Goal: Information Seeking & Learning: Obtain resource

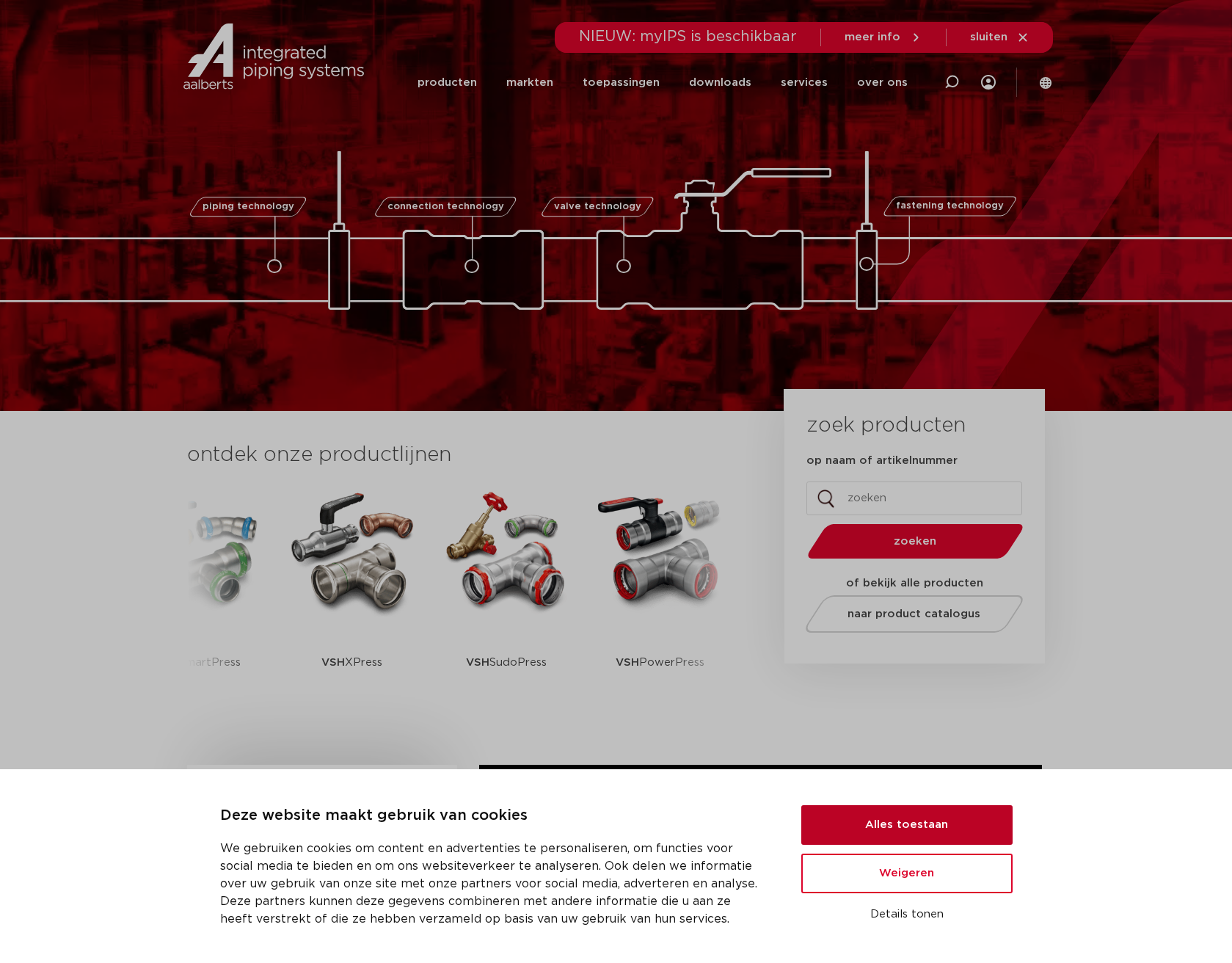
click at [900, 828] on button "Alles toestaan" at bounding box center [906, 825] width 211 height 40
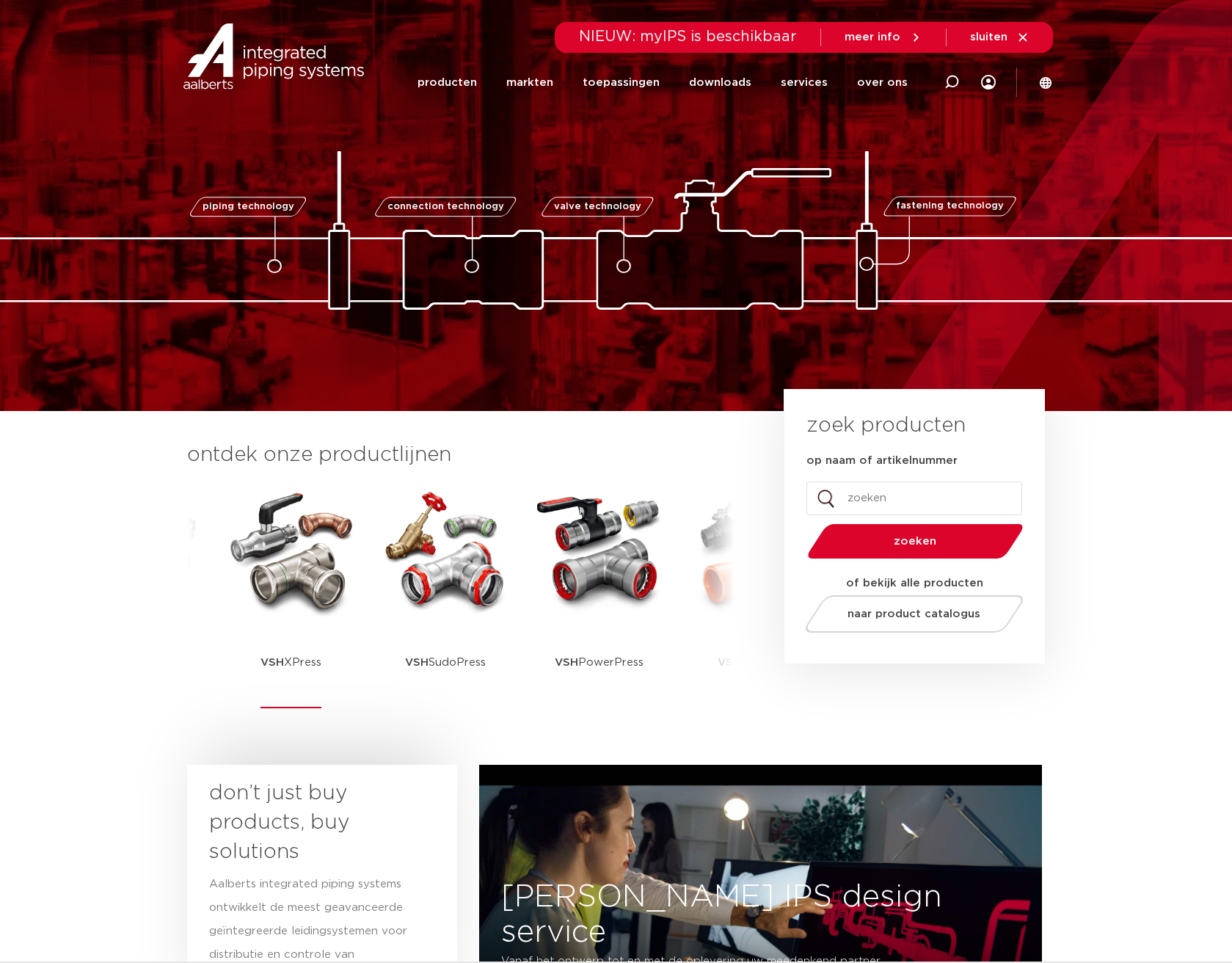
click at [286, 666] on p "VSH XPress" at bounding box center [291, 662] width 61 height 92
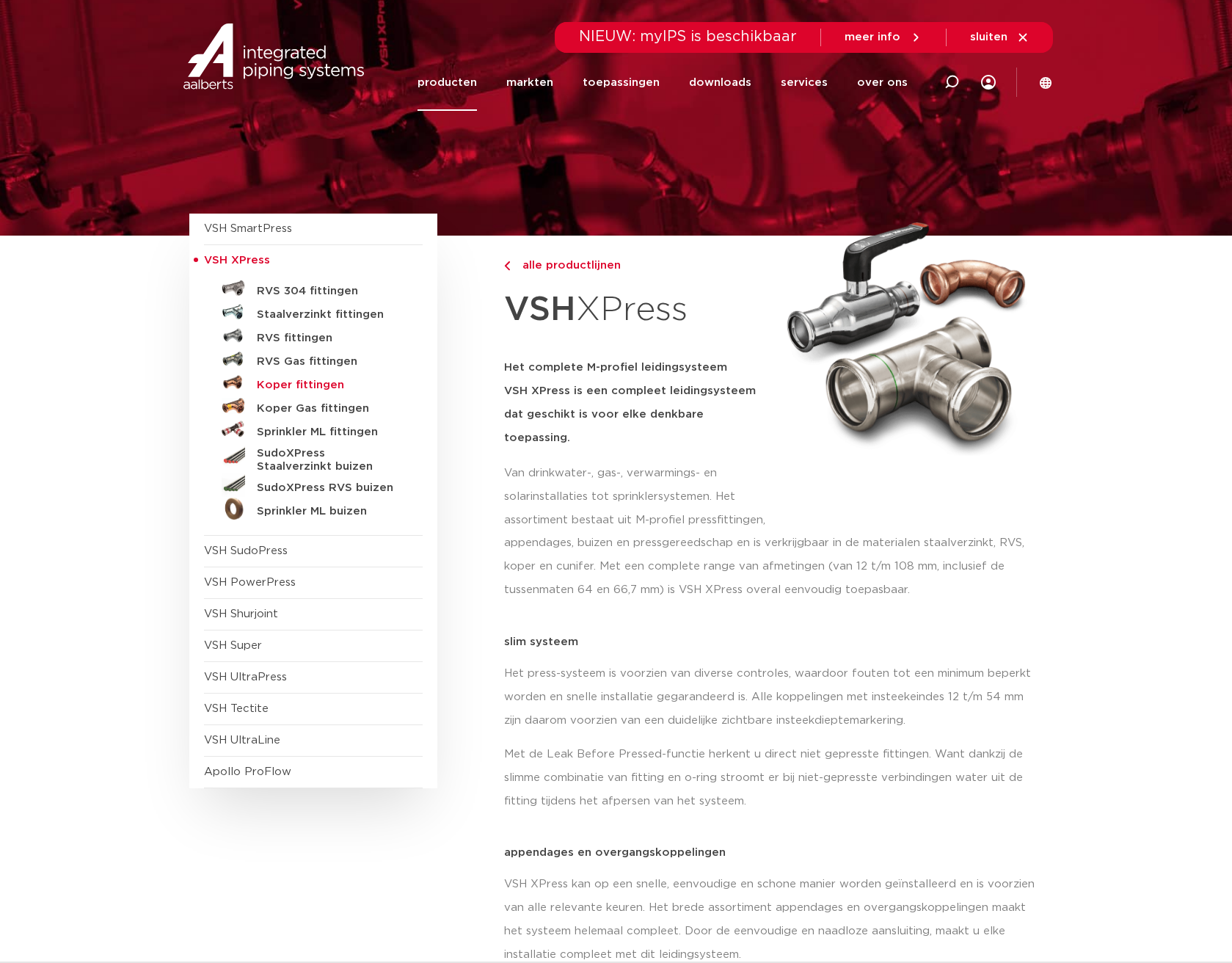
click at [282, 386] on h5 "Koper fittingen" at bounding box center [329, 385] width 145 height 14
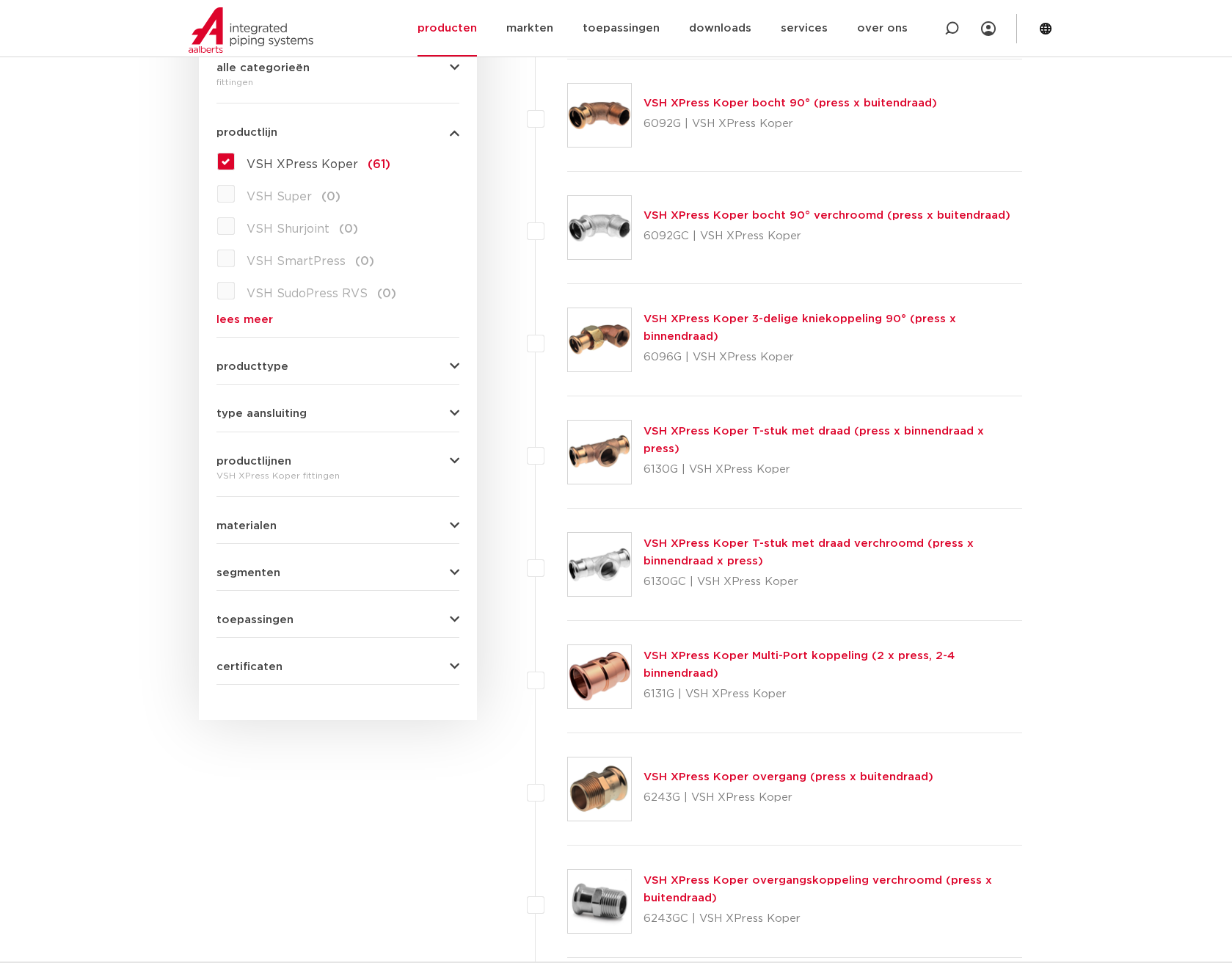
scroll to position [355, 0]
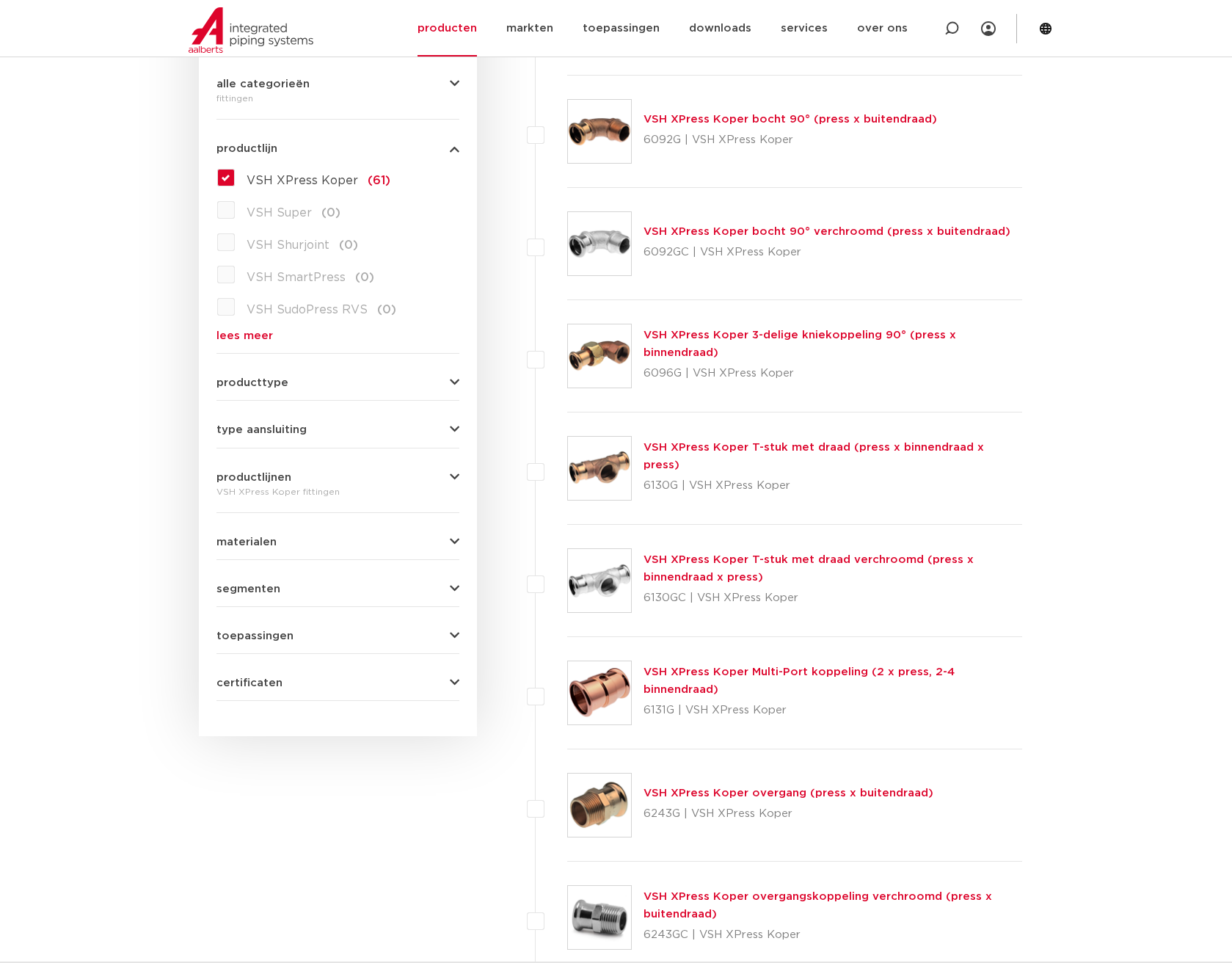
click at [452, 377] on icon "button" at bounding box center [455, 383] width 9 height 11
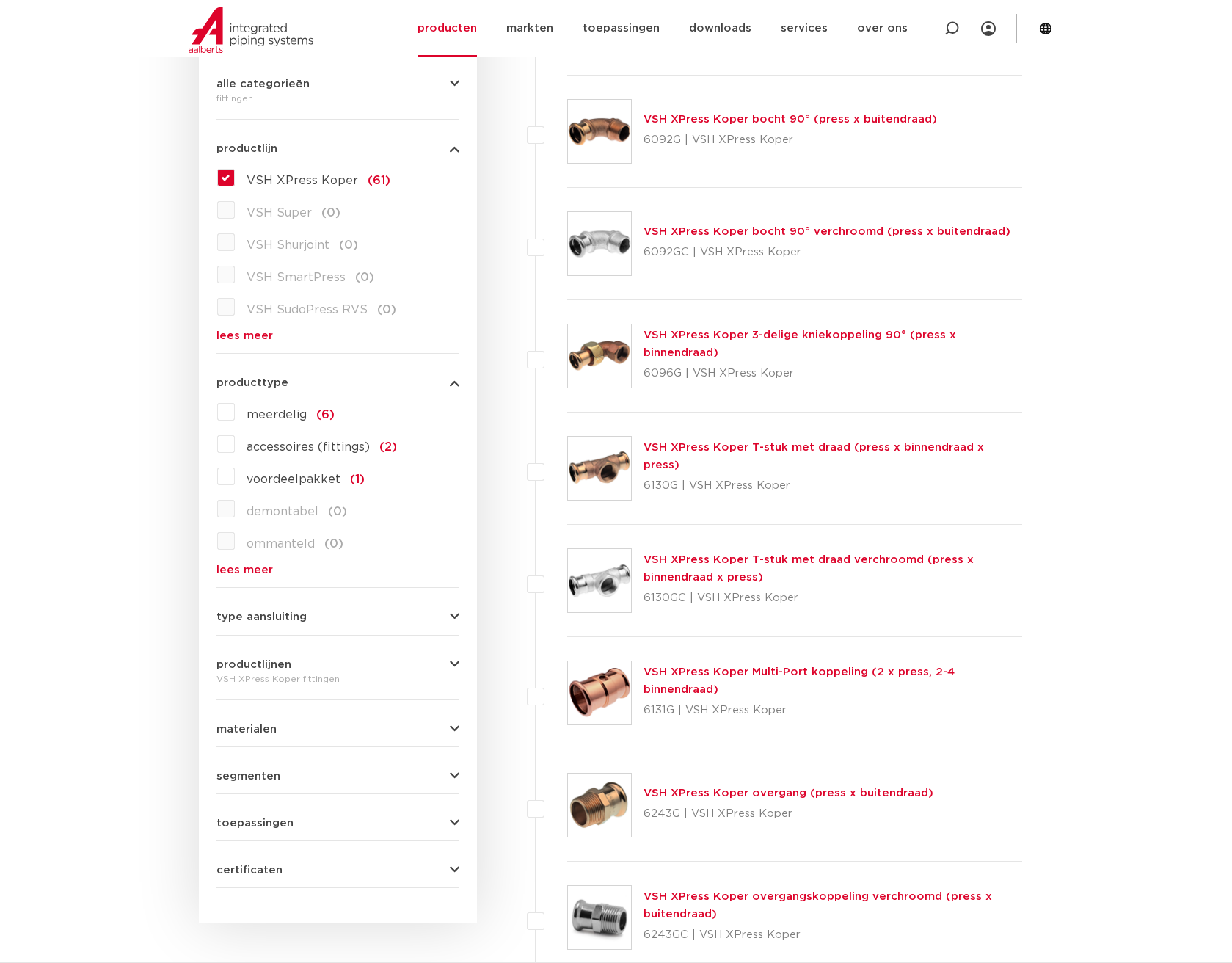
click at [460, 617] on div "wis alles filter producten zoek op naam of productnummer alle categorieën fitti…" at bounding box center [338, 426] width 278 height 995
click at [461, 614] on div "wis alles filter producten zoek op naam of productnummer alle categorieën fitti…" at bounding box center [338, 426] width 278 height 995
click at [265, 731] on span "materialen" at bounding box center [246, 729] width 60 height 11
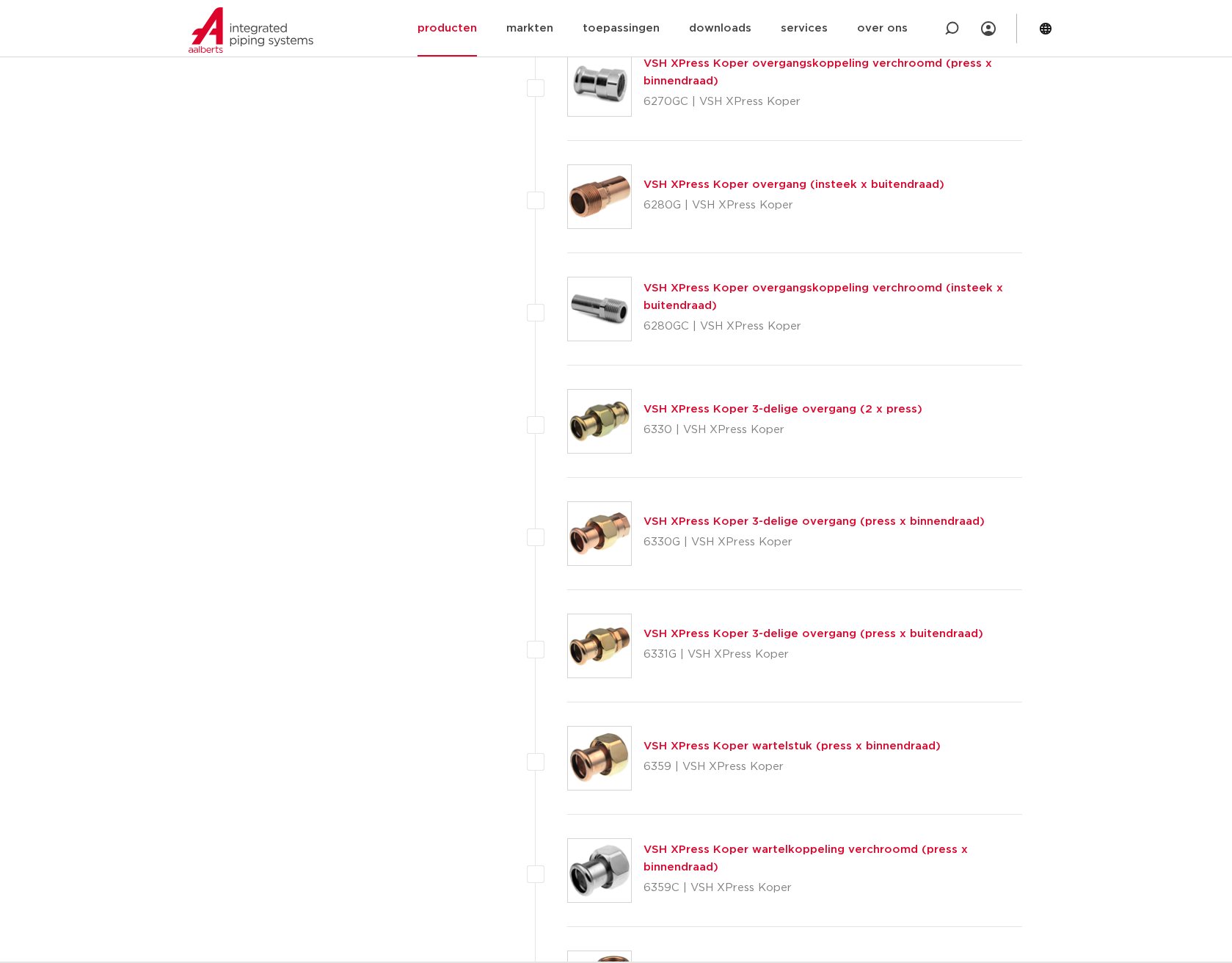
scroll to position [1455, 0]
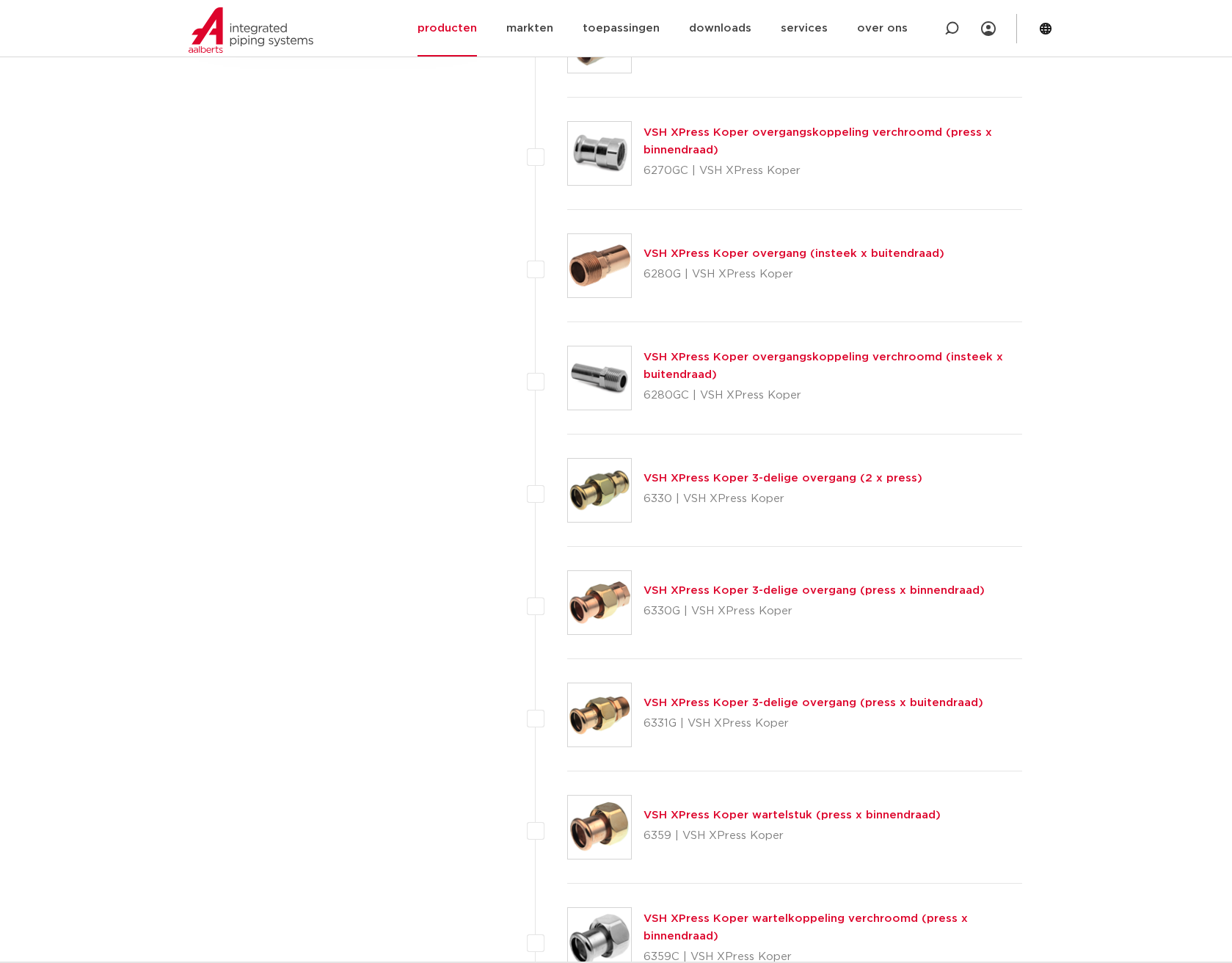
click at [752, 248] on link "VSH XPress Koper overgang (insteek x buitendraad)" at bounding box center [794, 254] width 301 height 11
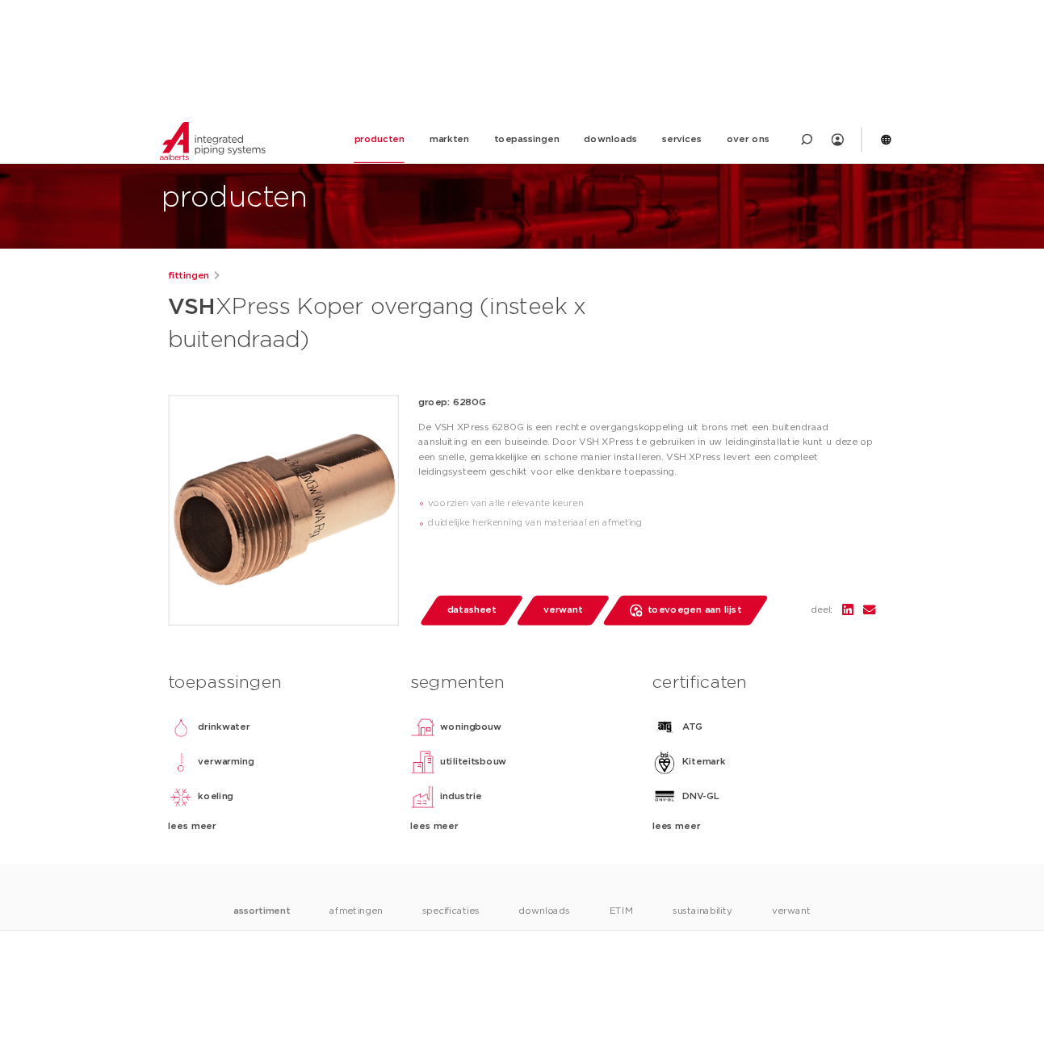
scroll to position [161, 0]
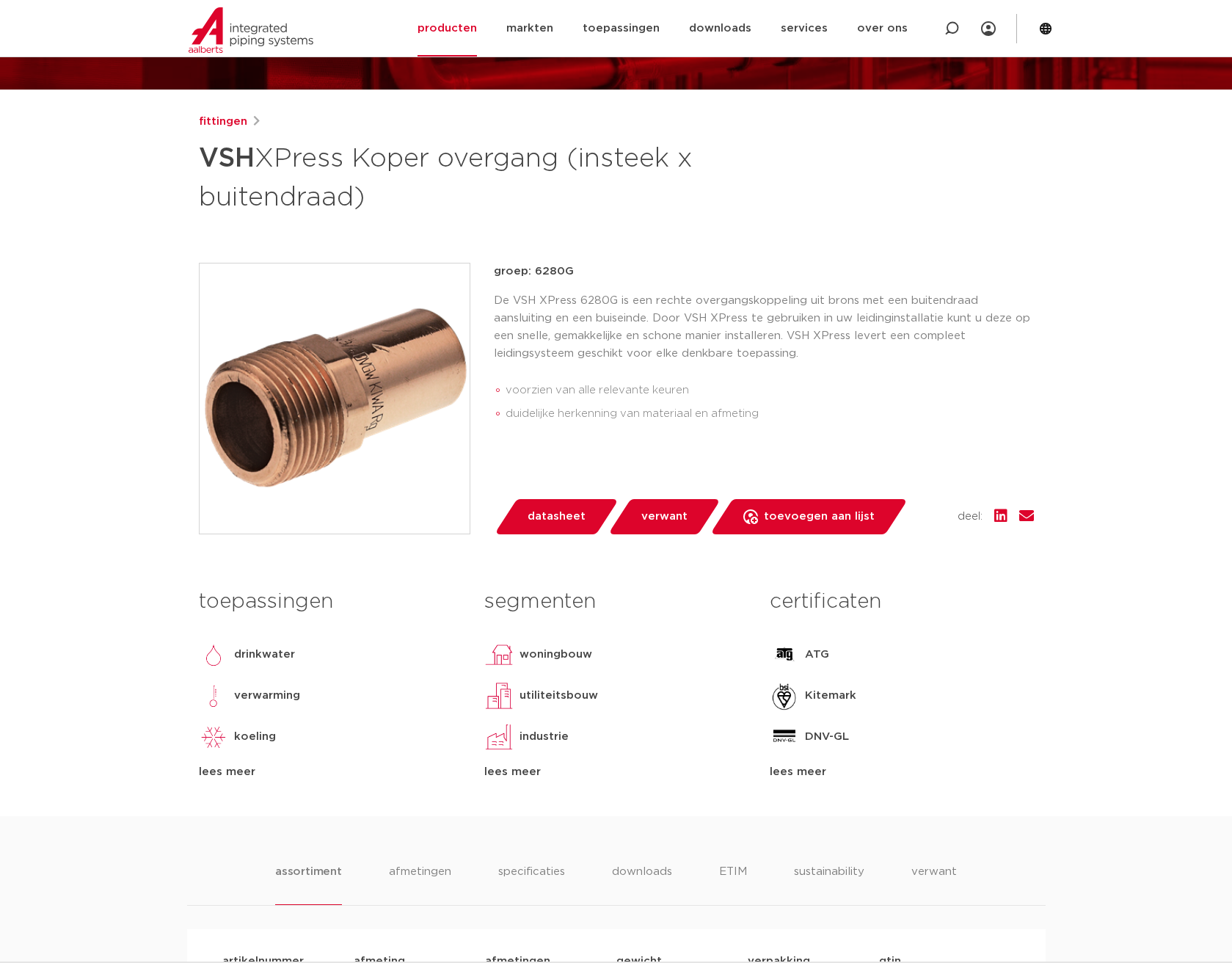
click at [557, 515] on span "datasheet" at bounding box center [556, 517] width 58 height 24
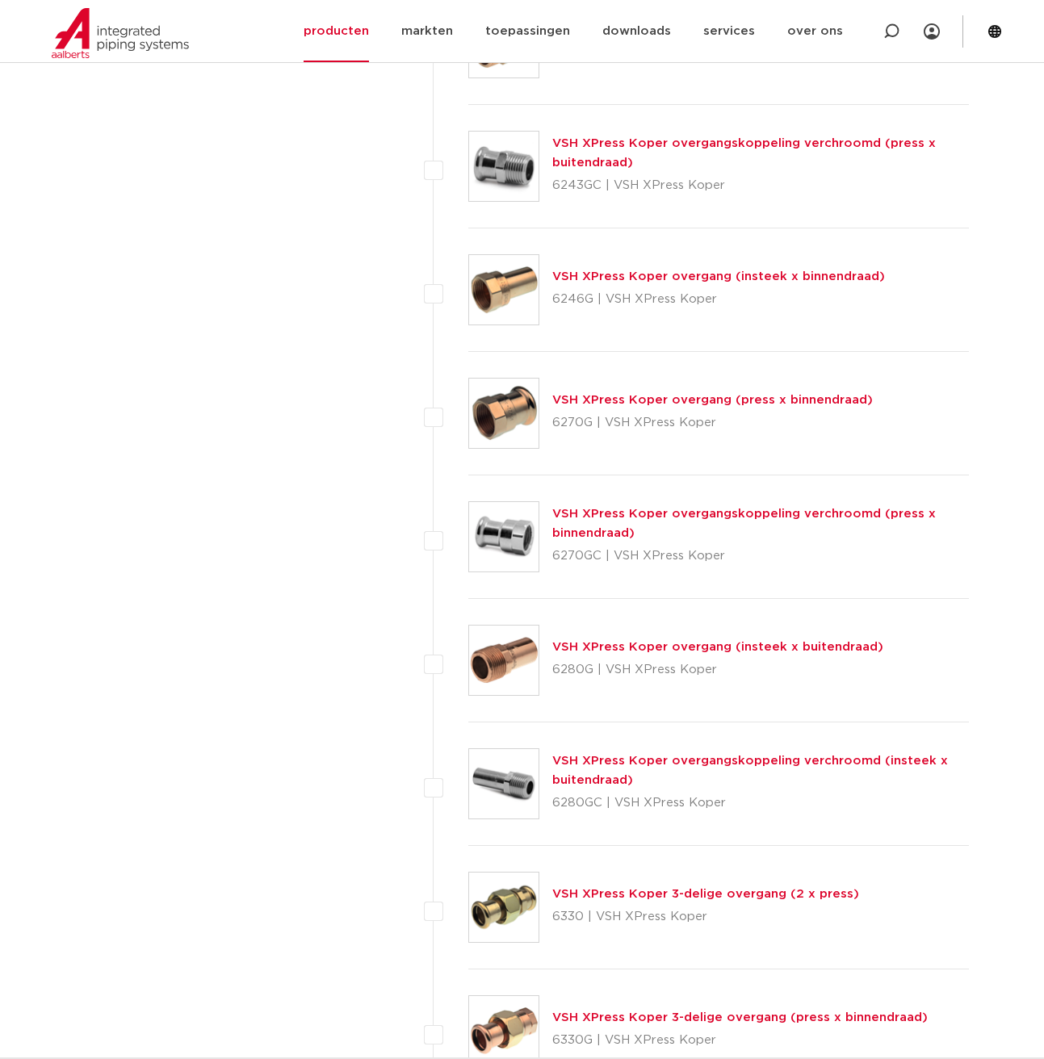
scroll to position [1197, 0]
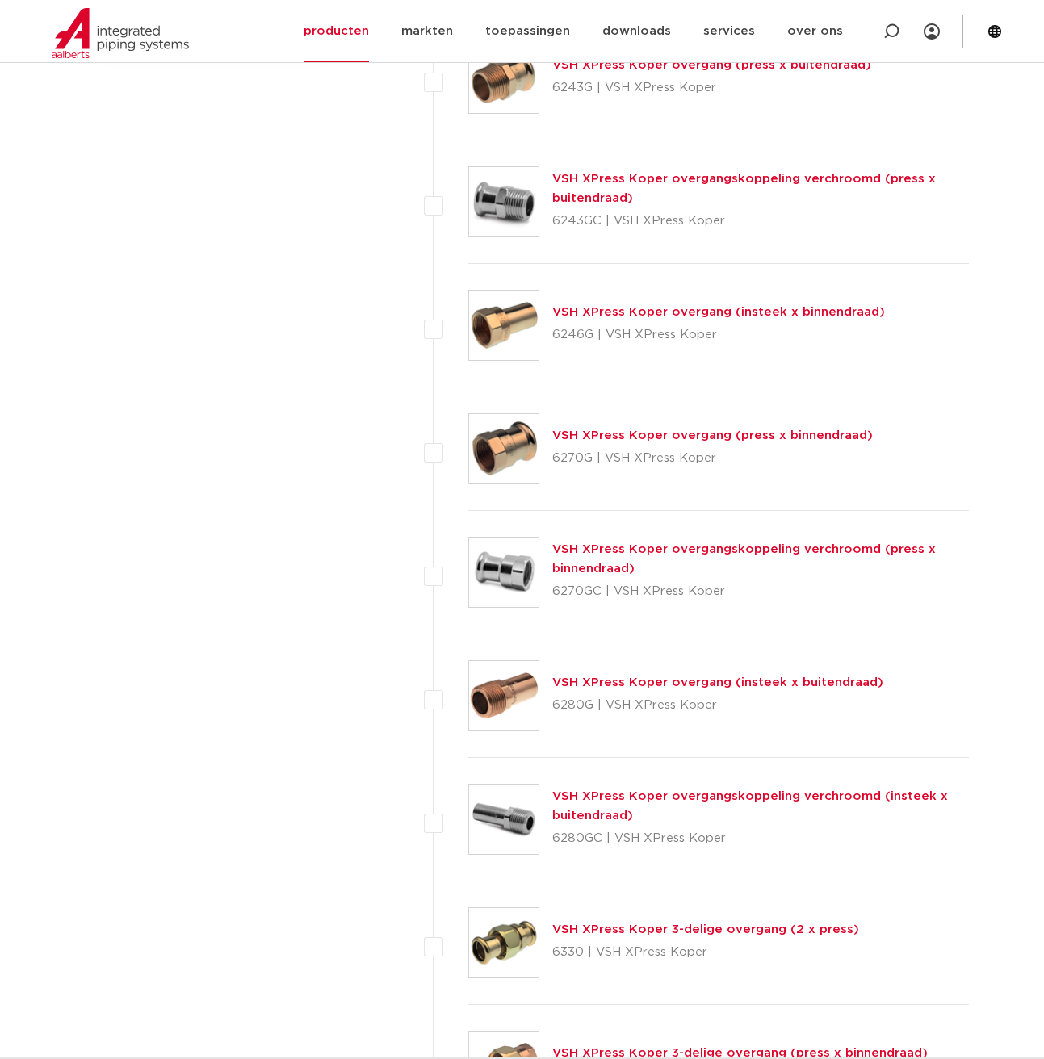
click at [665, 310] on link "VSH XPress Koper overgang (insteek x binnendraad)" at bounding box center [718, 312] width 333 height 12
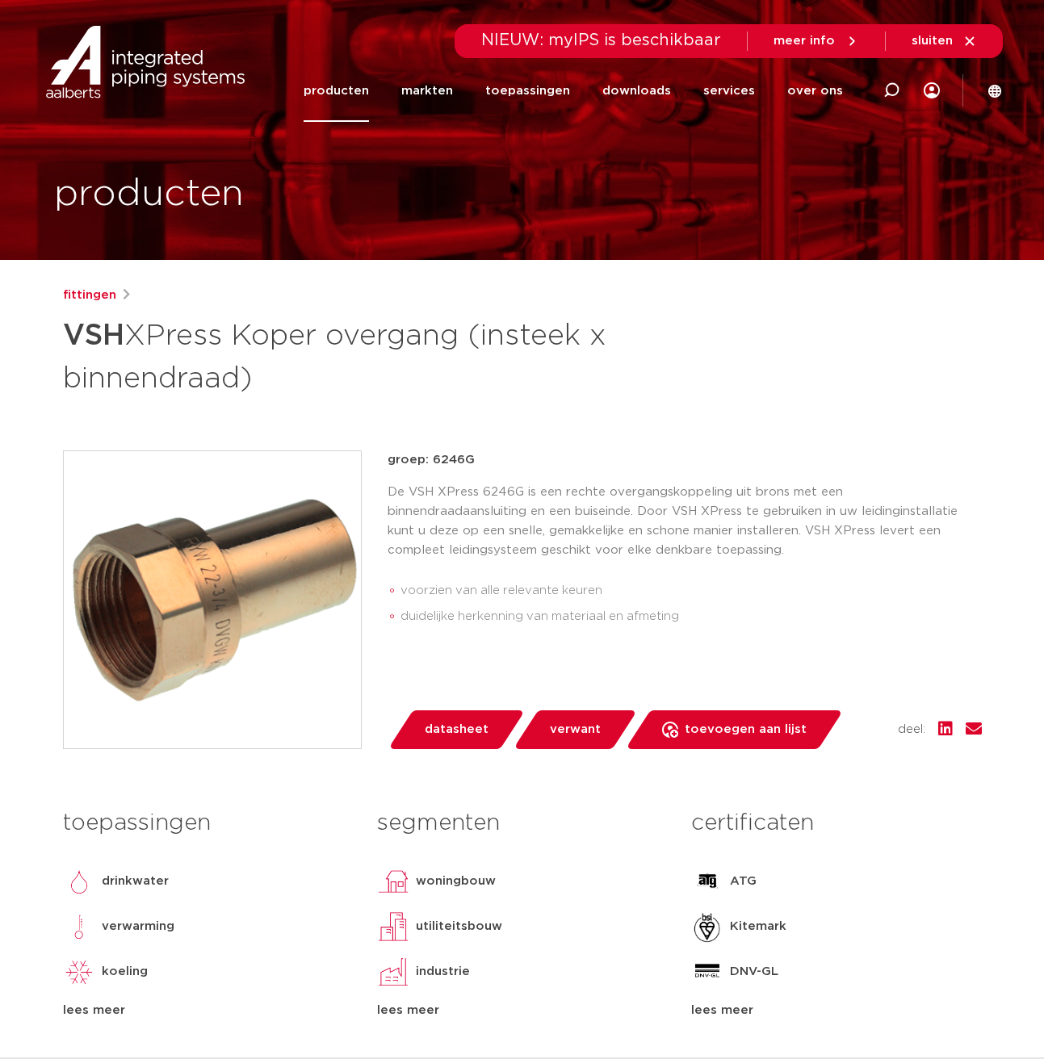
click at [452, 724] on span "datasheet" at bounding box center [457, 730] width 64 height 26
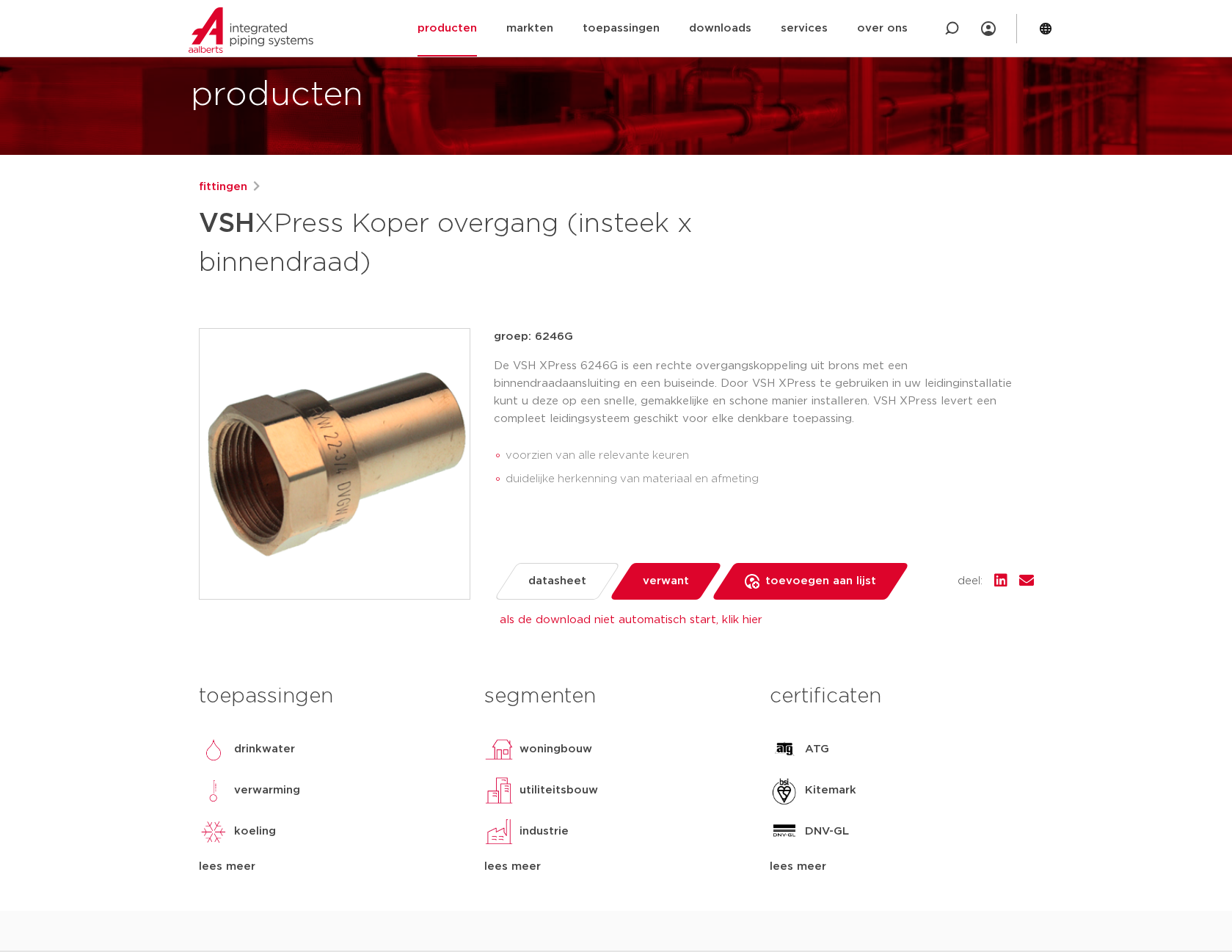
scroll to position [146, 0]
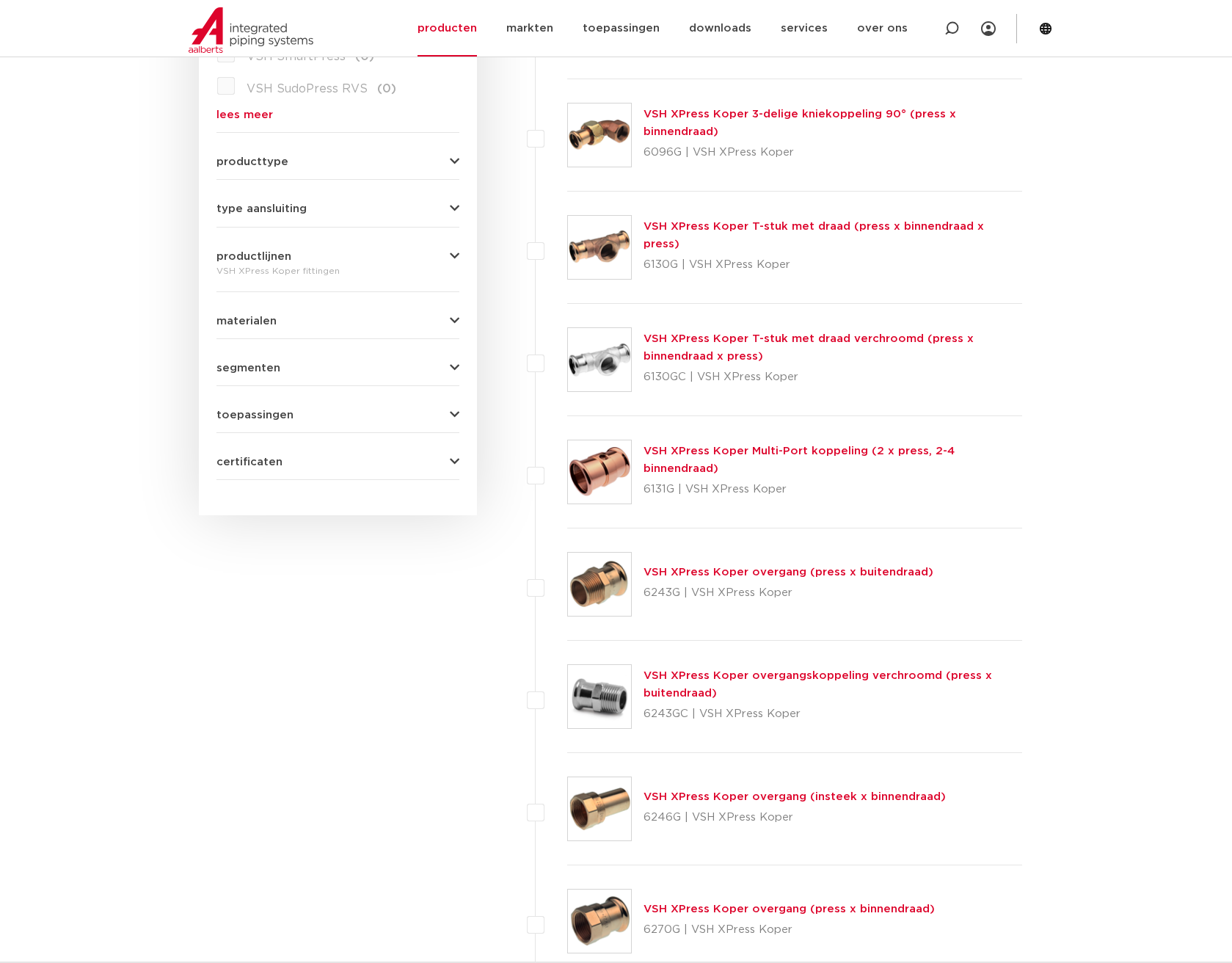
scroll to position [575, 0]
click at [808, 460] on link "VSH XPress Koper Multi-Port koppeling (2 x press, 2-4 binnendraad)" at bounding box center [799, 460] width 311 height 28
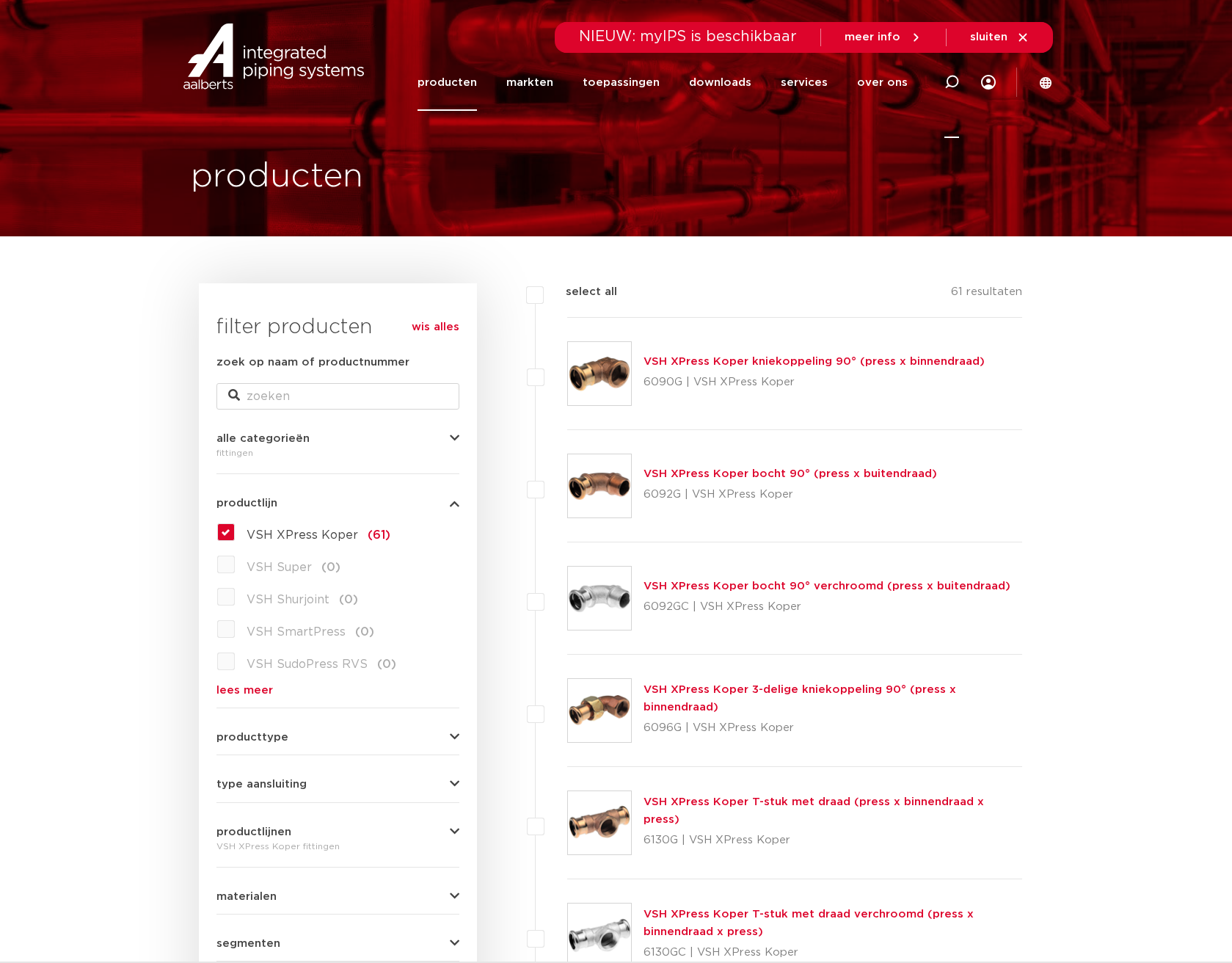
click at [949, 80] on icon at bounding box center [952, 82] width 15 height 15
type input "perssok verlopend"
click button "Zoeken" at bounding box center [0, 0] width 0 height 0
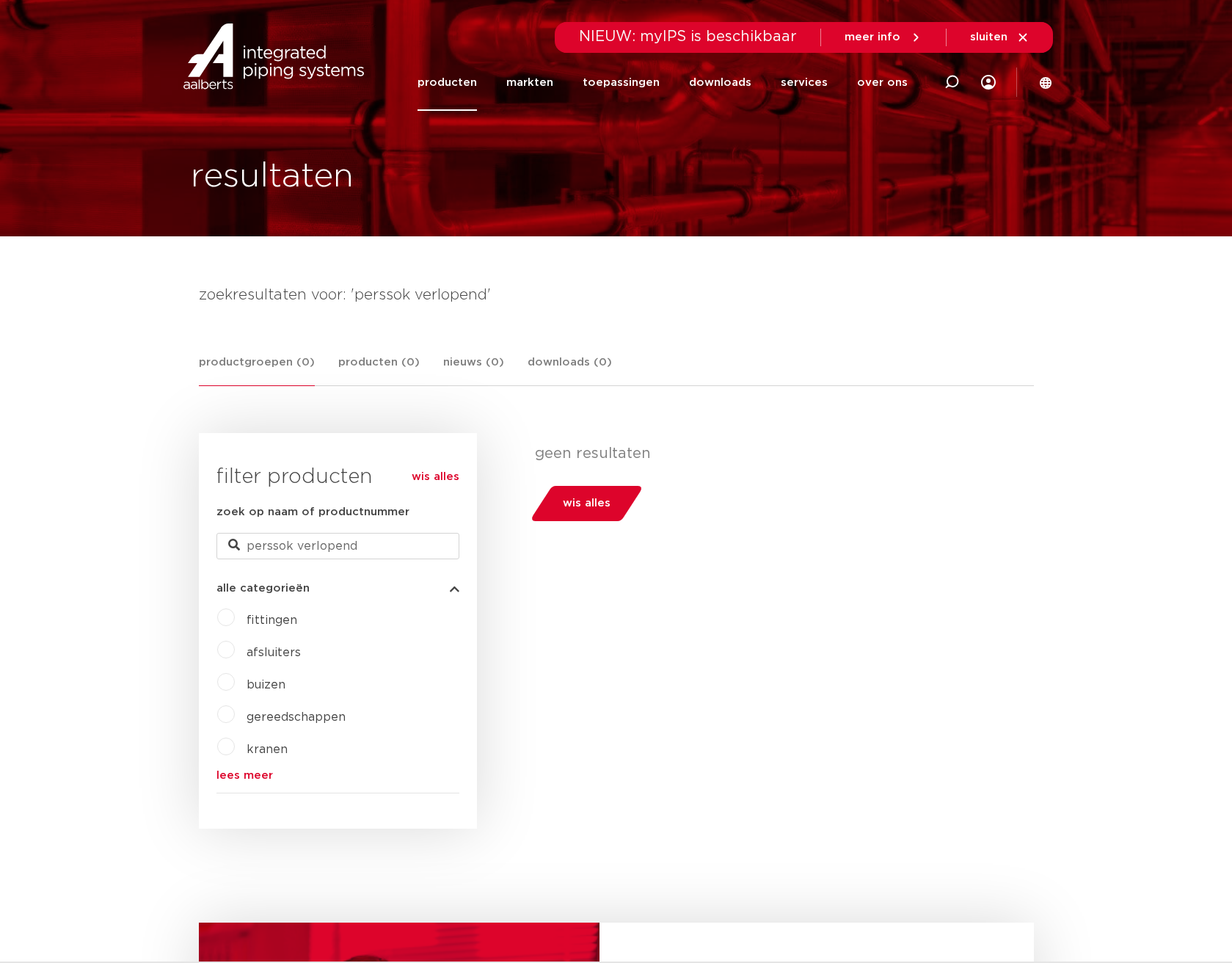
click at [591, 504] on span "wis alles" at bounding box center [586, 504] width 47 height 24
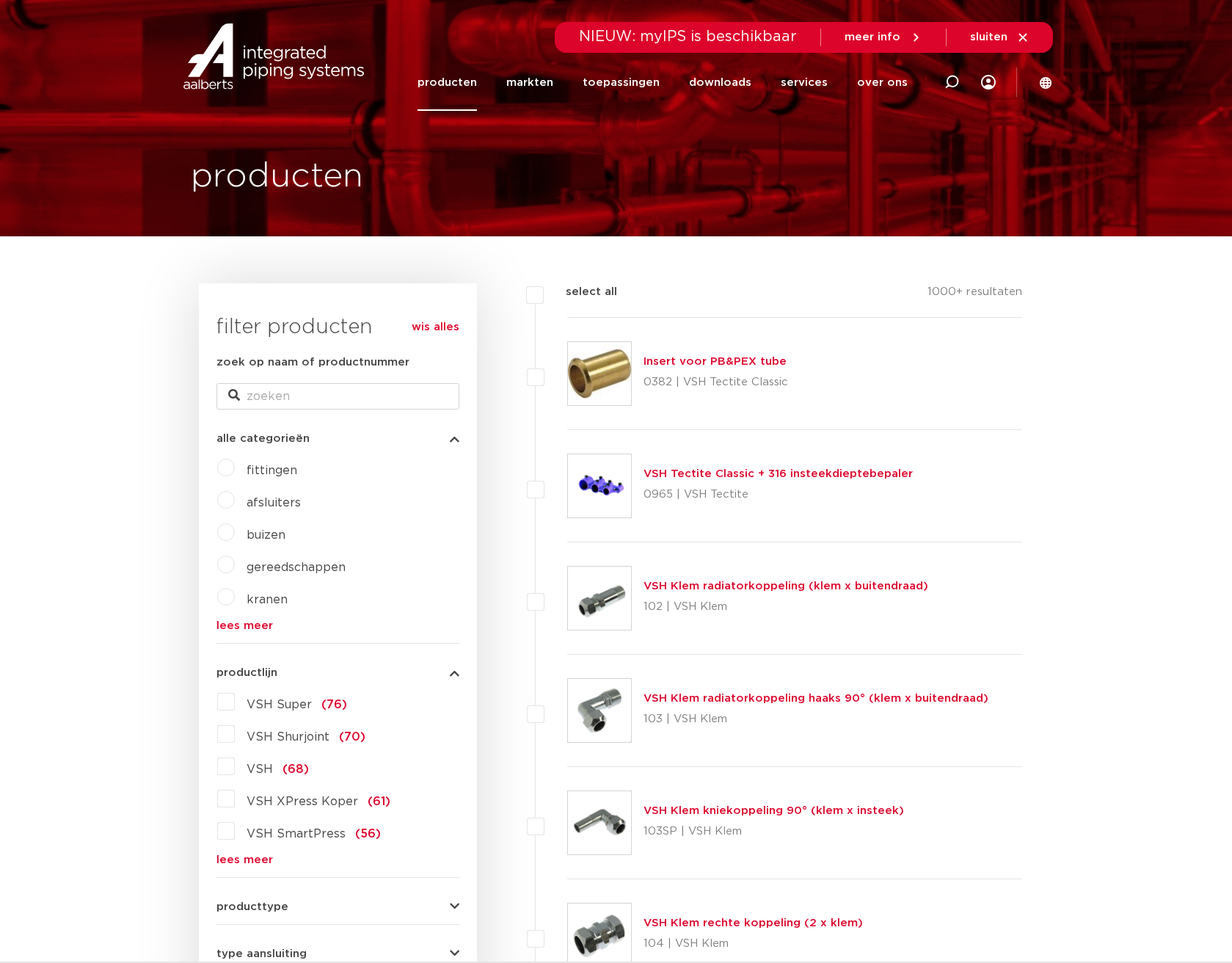
click at [445, 79] on link "producten" at bounding box center [446, 83] width 59 height 56
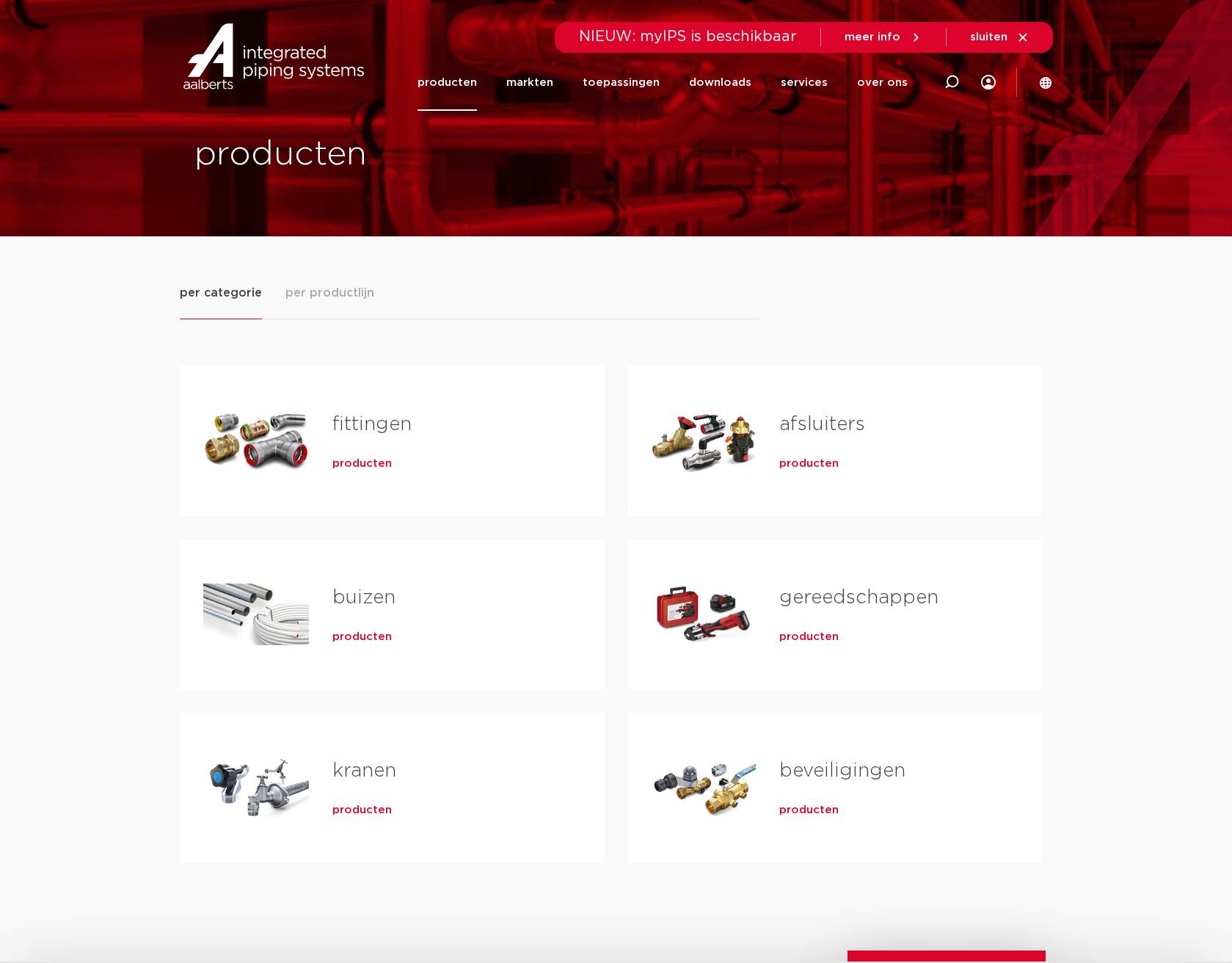
click at [359, 422] on link "fittingen" at bounding box center [372, 424] width 79 height 19
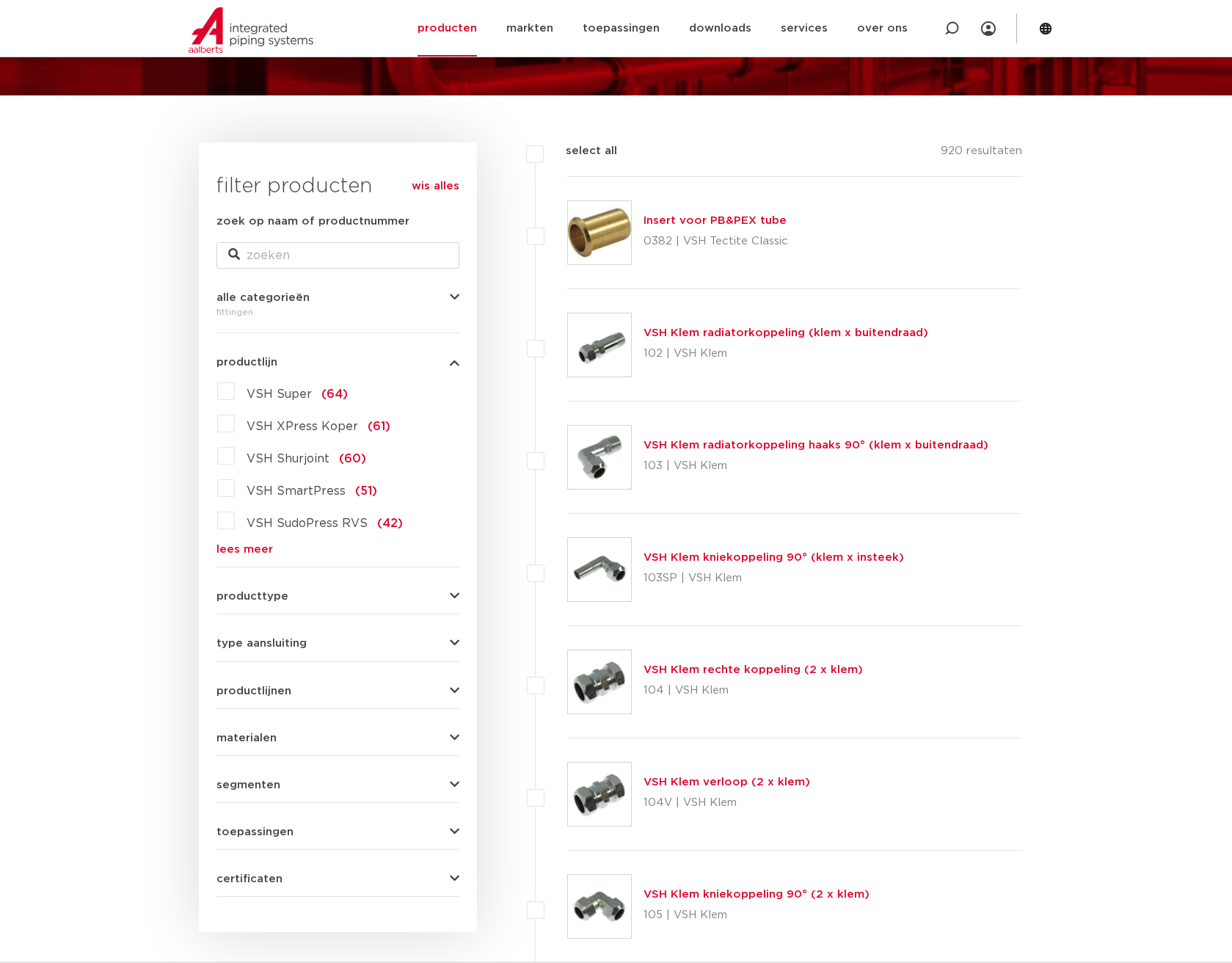
scroll to position [146, 0]
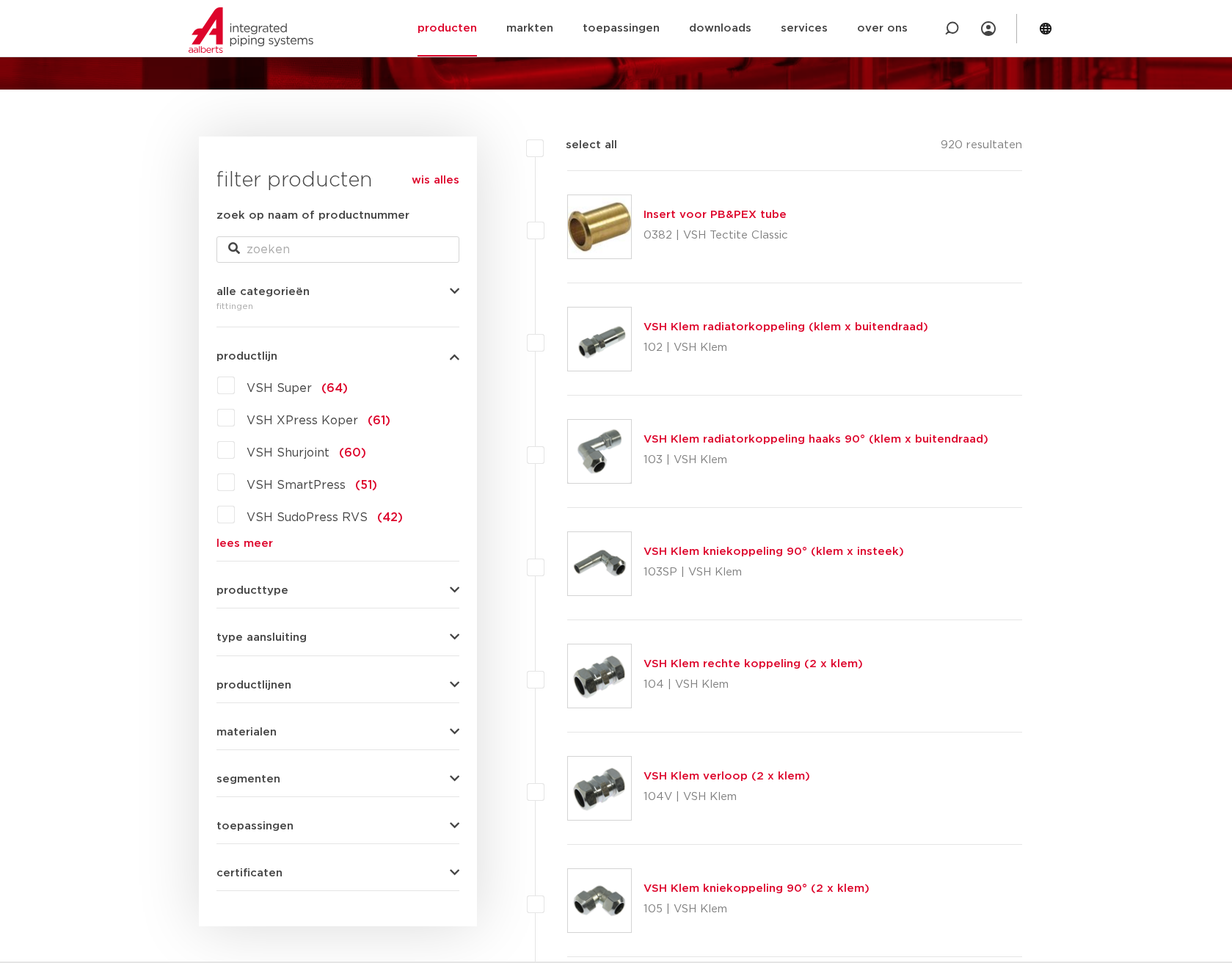
click at [235, 414] on label "VSH XPress Koper (61)" at bounding box center [312, 417] width 155 height 24
click at [0, 0] on input "VSH XPress Koper (61)" at bounding box center [0, 0] width 0 height 0
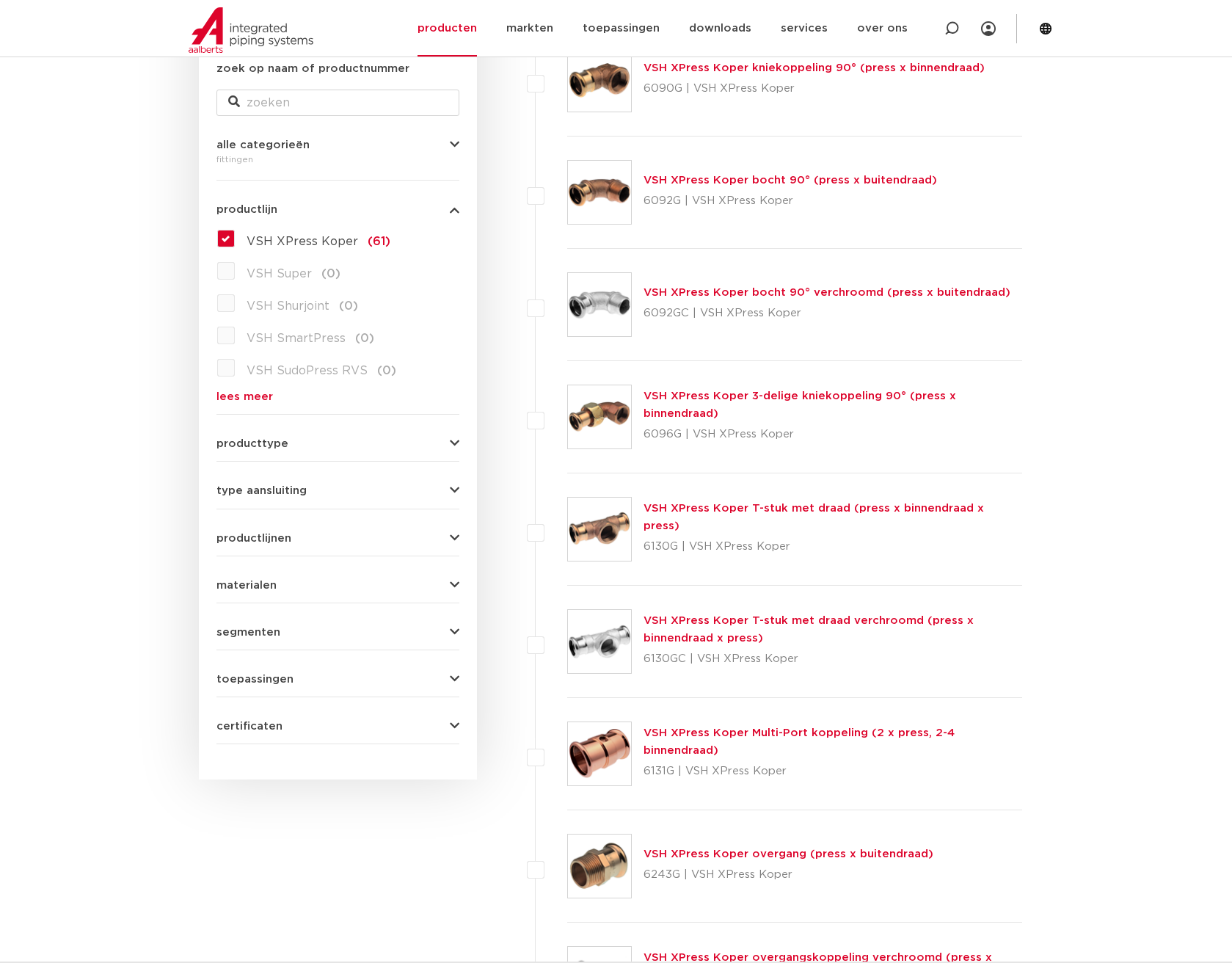
click at [453, 443] on icon "button" at bounding box center [455, 444] width 9 height 11
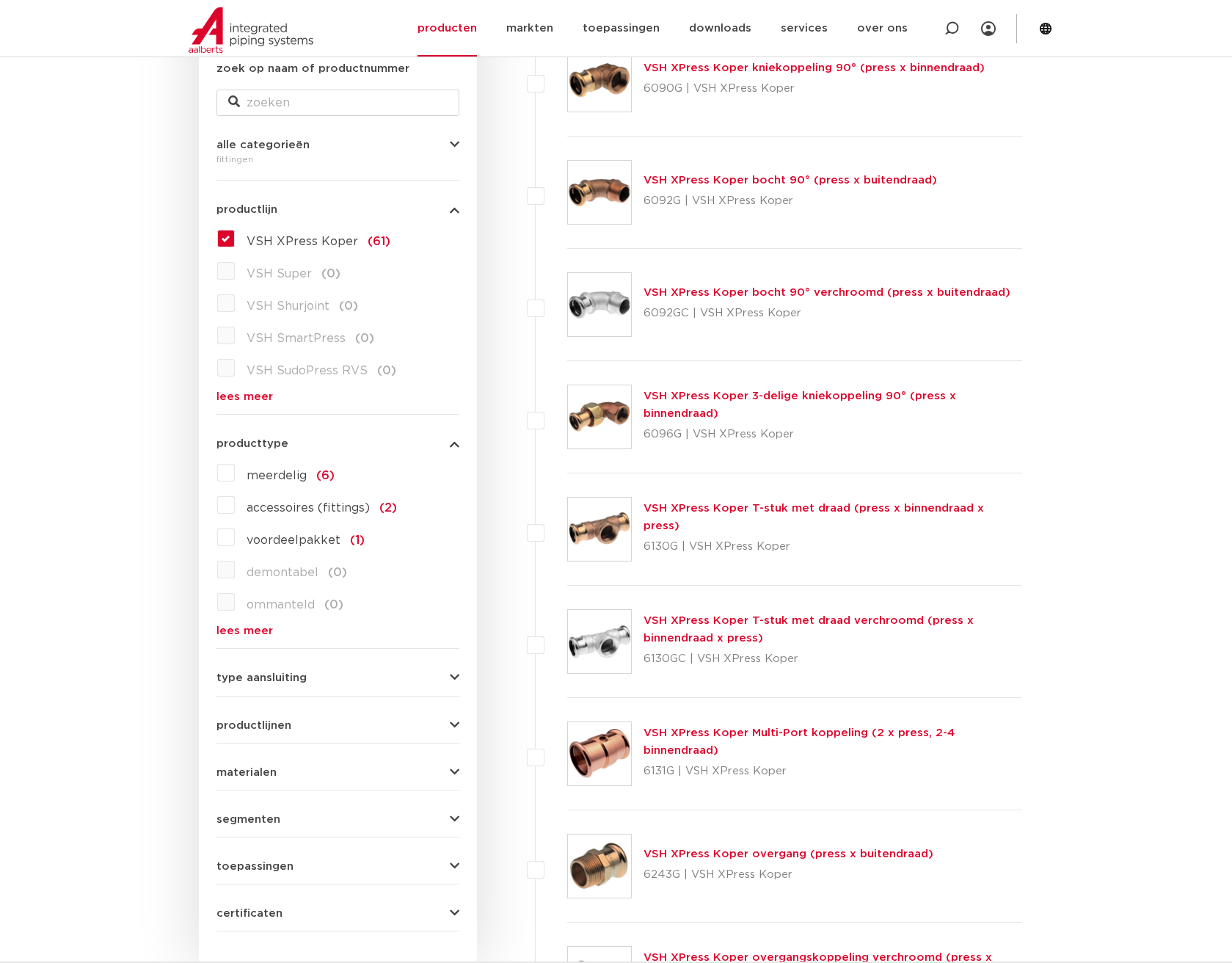
click at [454, 445] on icon "button" at bounding box center [455, 444] width 9 height 11
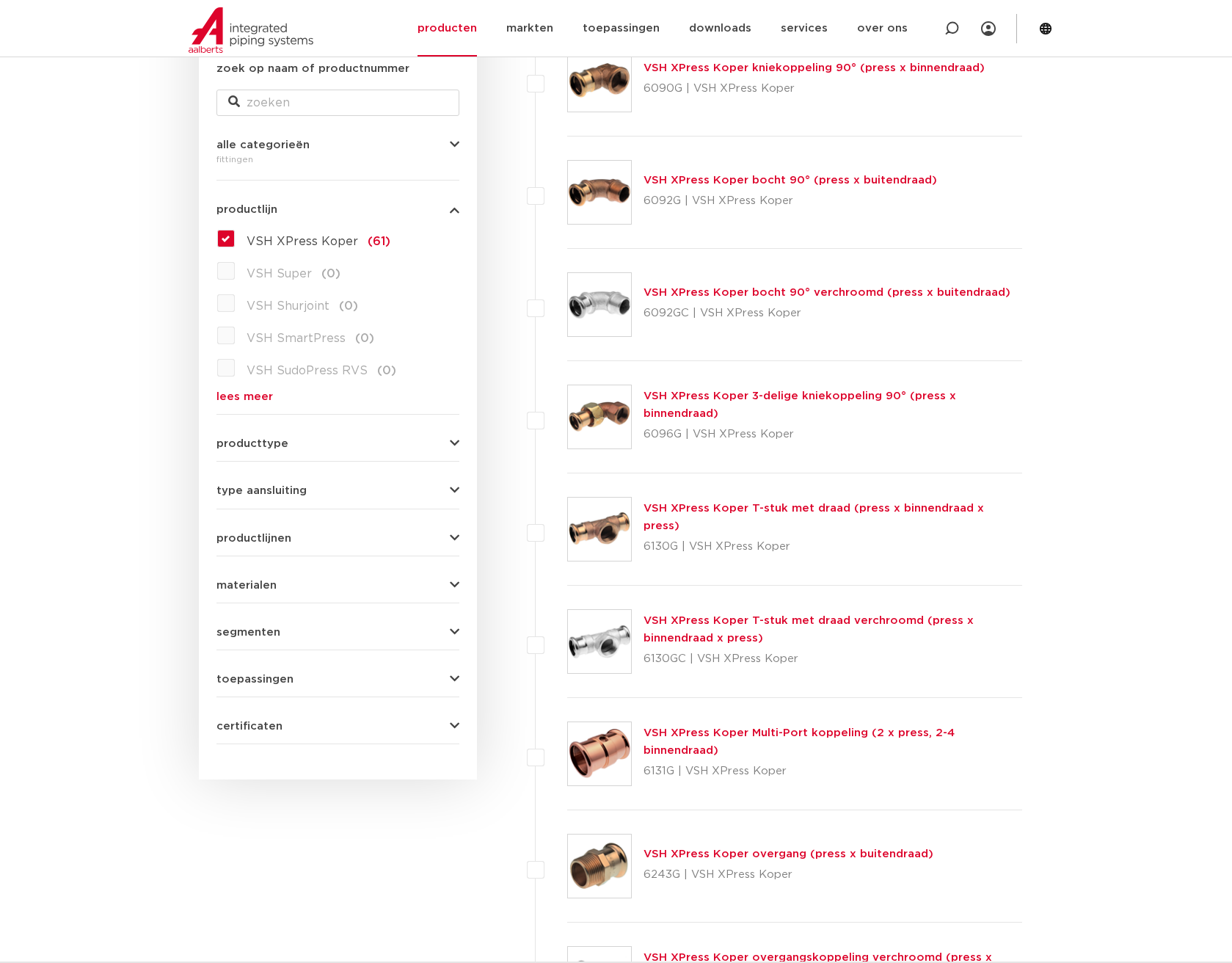
click at [454, 489] on icon "button" at bounding box center [455, 490] width 9 height 11
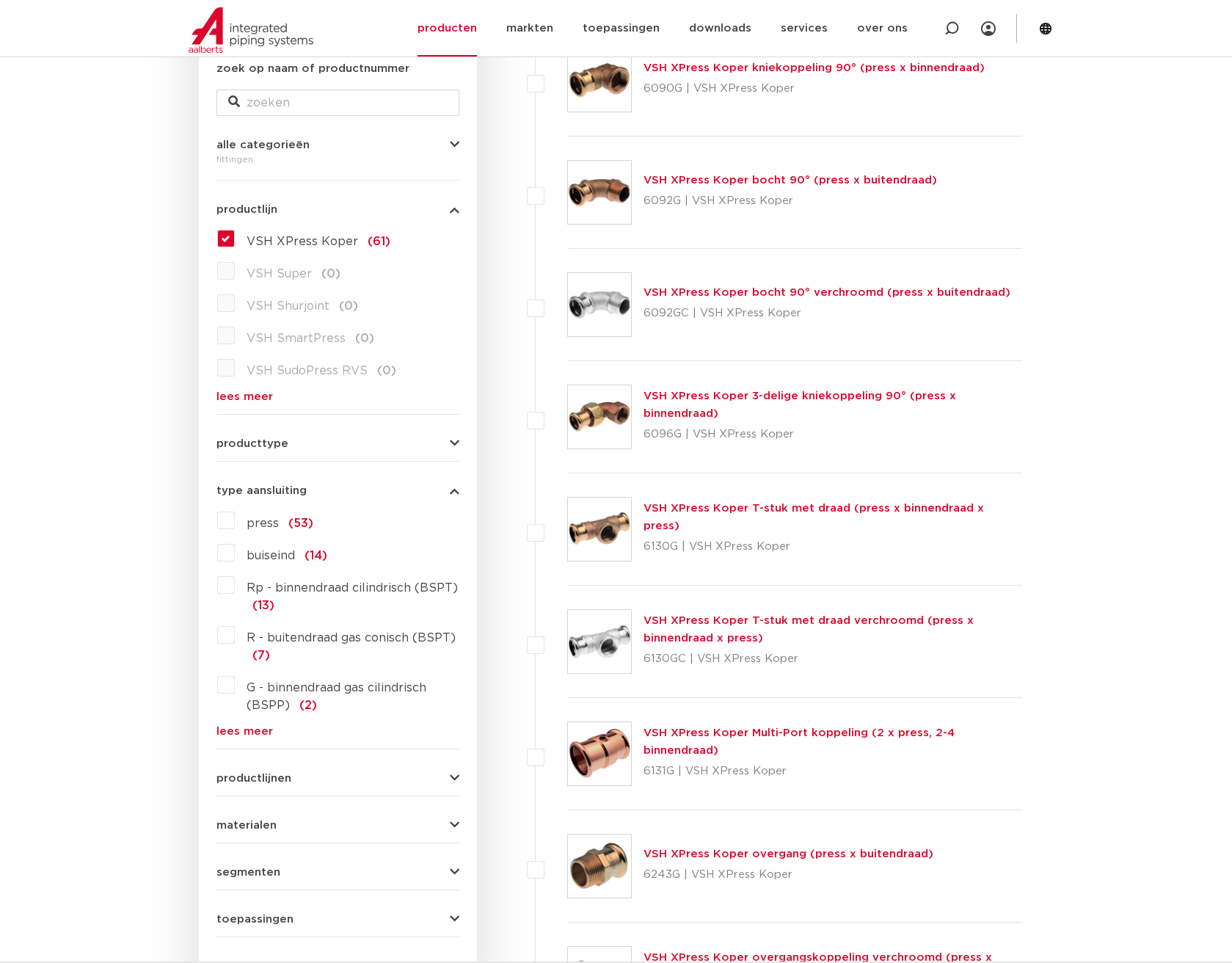
click at [235, 522] on label "press (53)" at bounding box center [274, 520] width 78 height 24
click at [0, 0] on input "press (53)" at bounding box center [0, 0] width 0 height 0
click at [454, 441] on icon "button" at bounding box center [455, 444] width 9 height 11
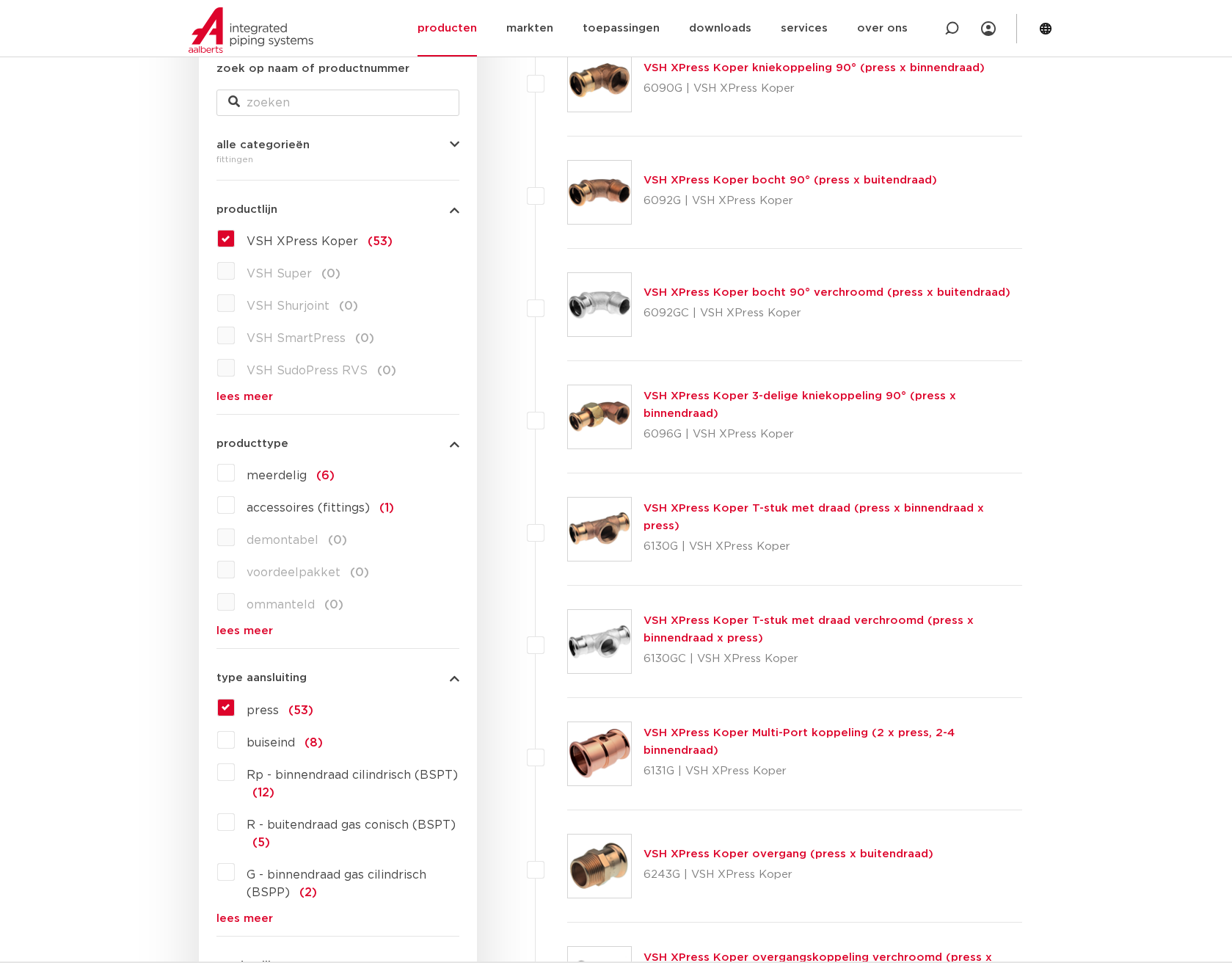
click at [458, 444] on icon "button" at bounding box center [455, 444] width 9 height 11
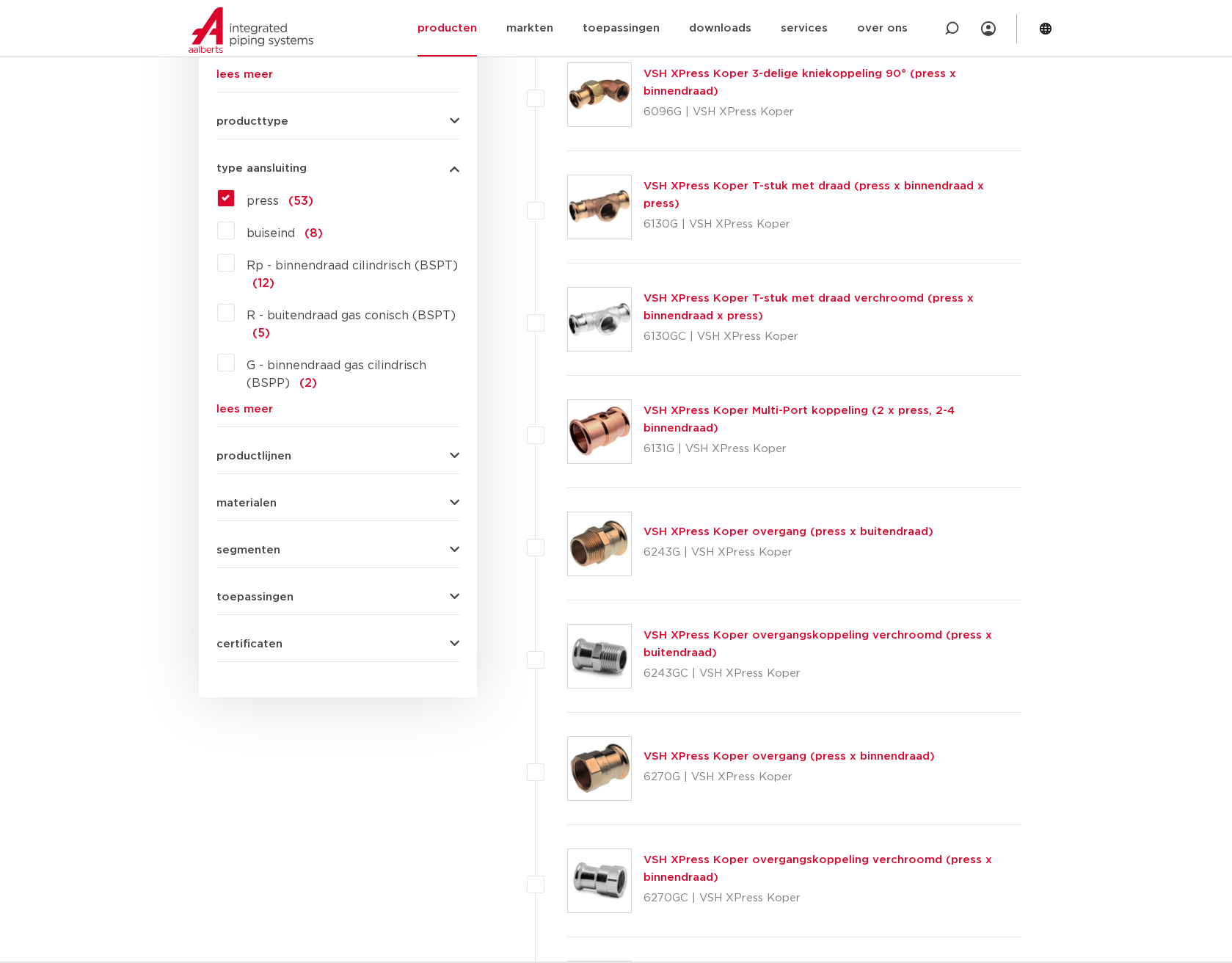
scroll to position [660, 0]
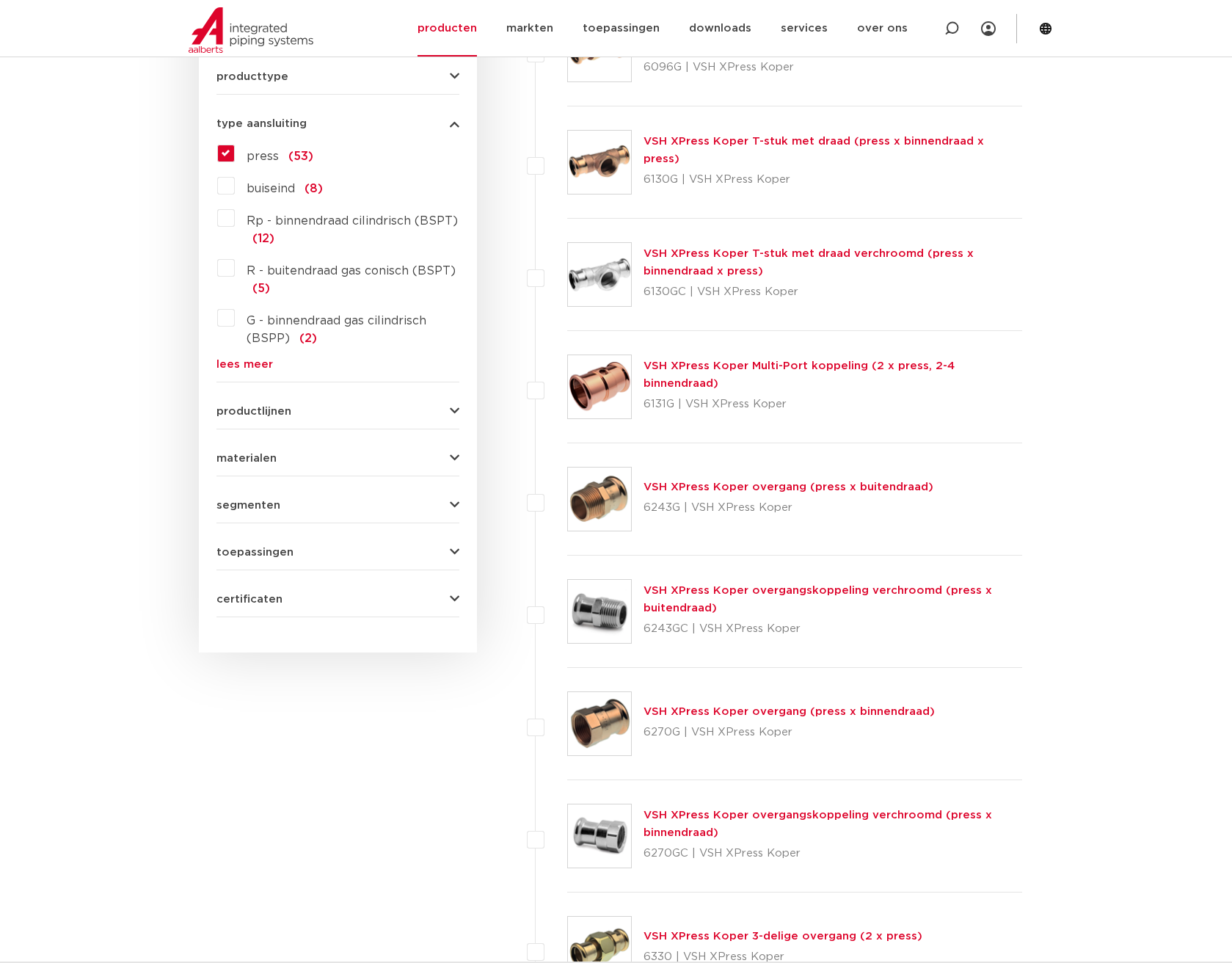
click at [451, 406] on icon "button" at bounding box center [455, 411] width 9 height 11
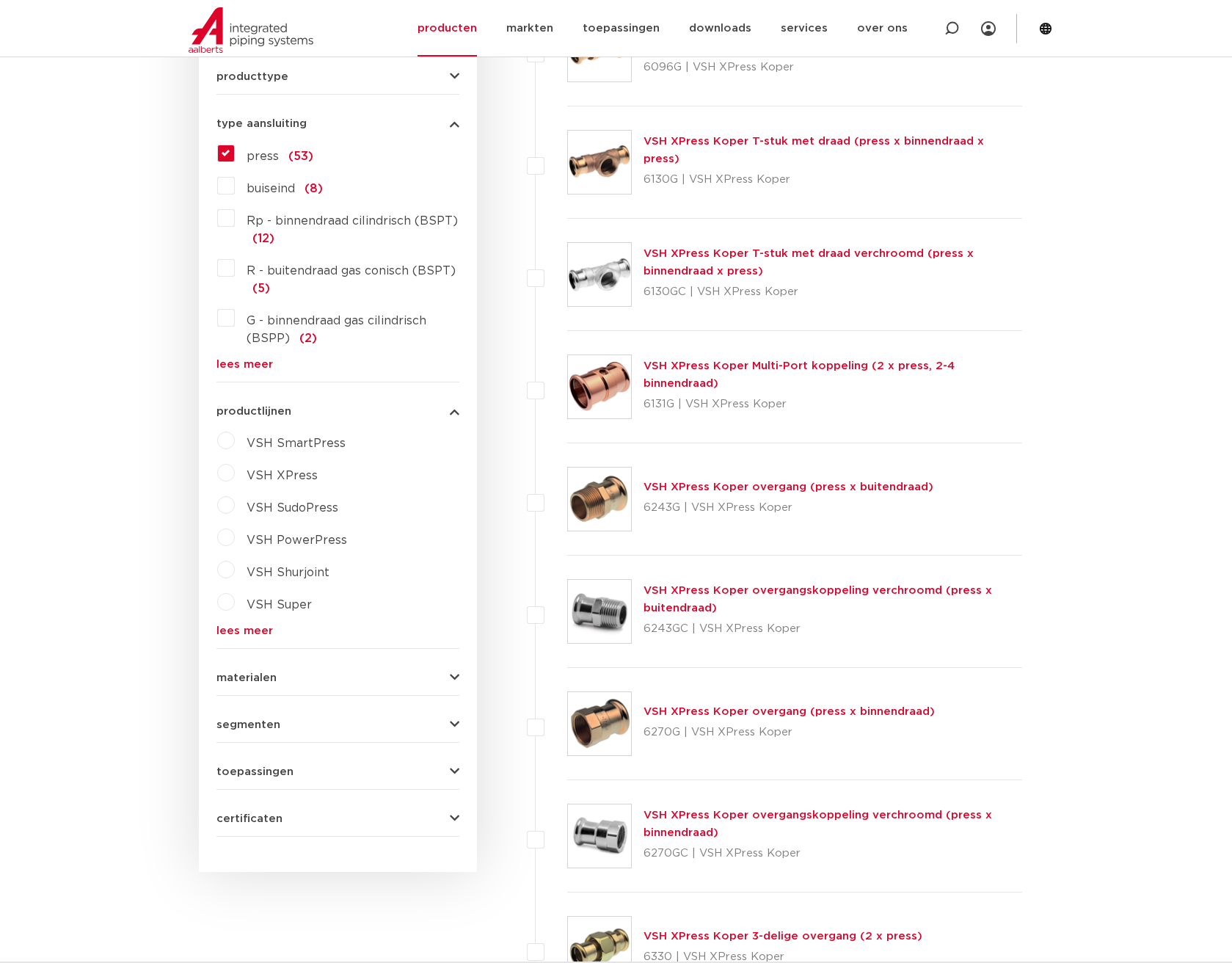
click at [235, 471] on label "VSH XPress" at bounding box center [275, 473] width 83 height 24
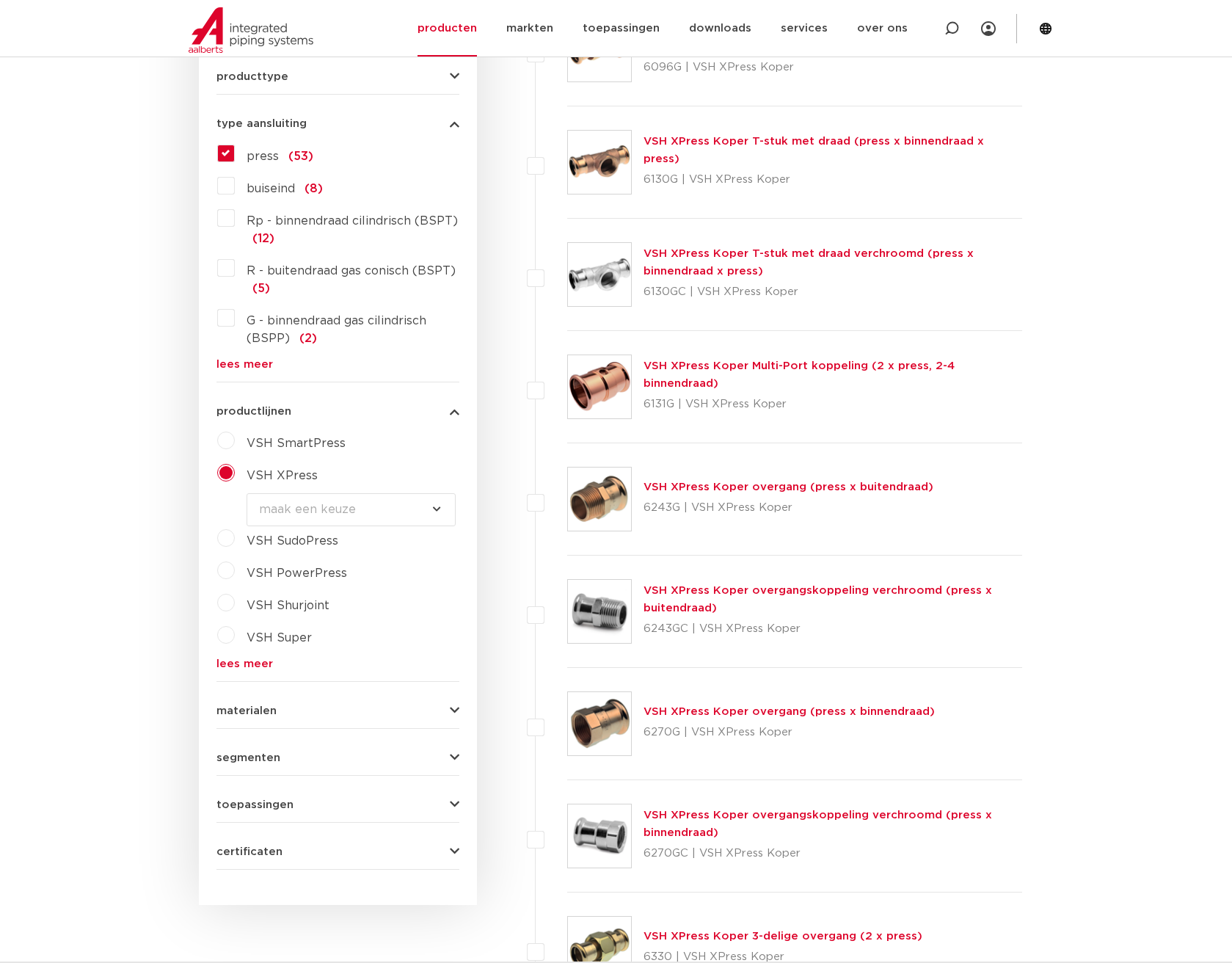
click at [437, 508] on select "maak een keuze VSH XPress RVS 304 fittingen VSH XPress Staalverzinkt fittingen …" at bounding box center [351, 509] width 209 height 33
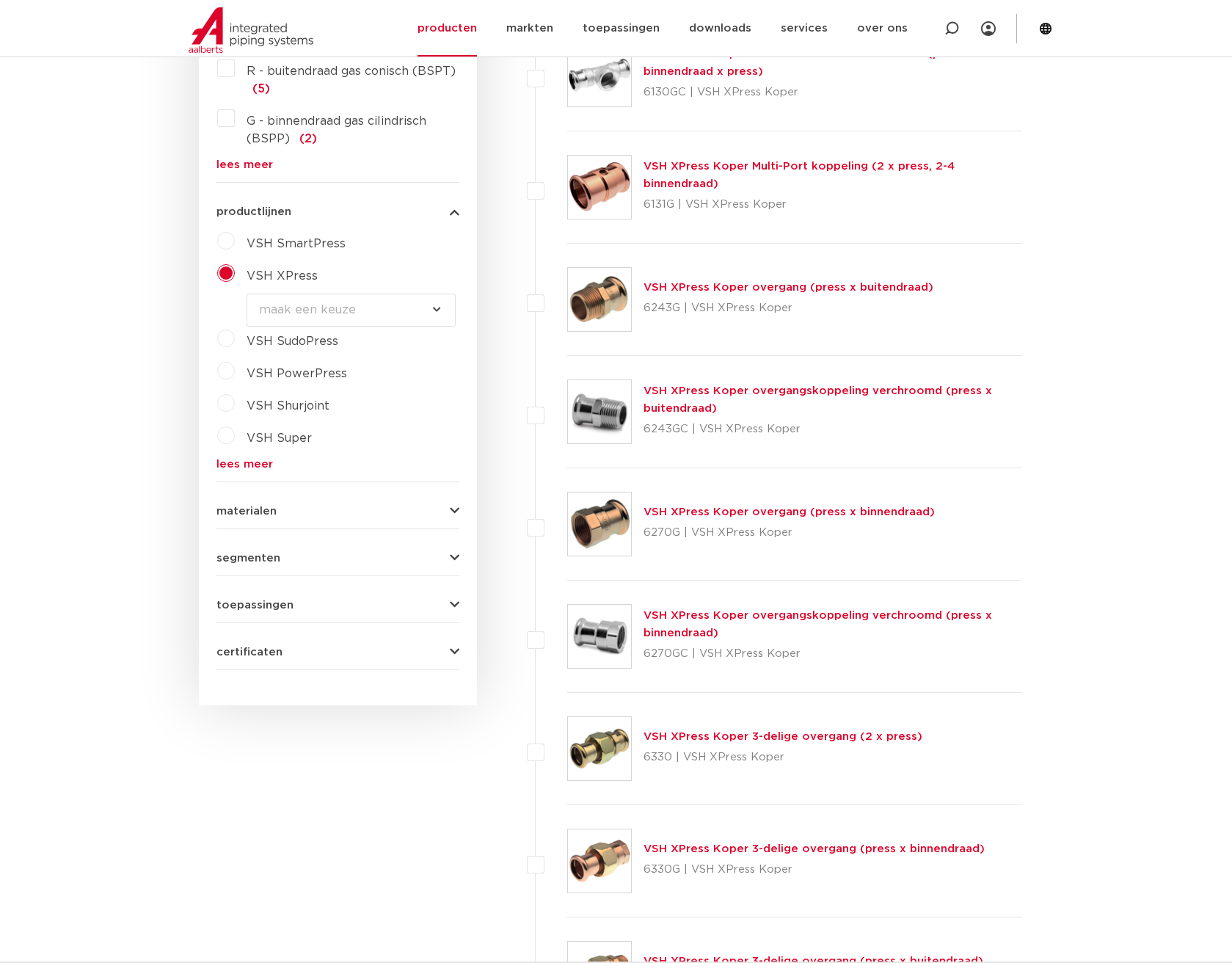
scroll to position [880, 0]
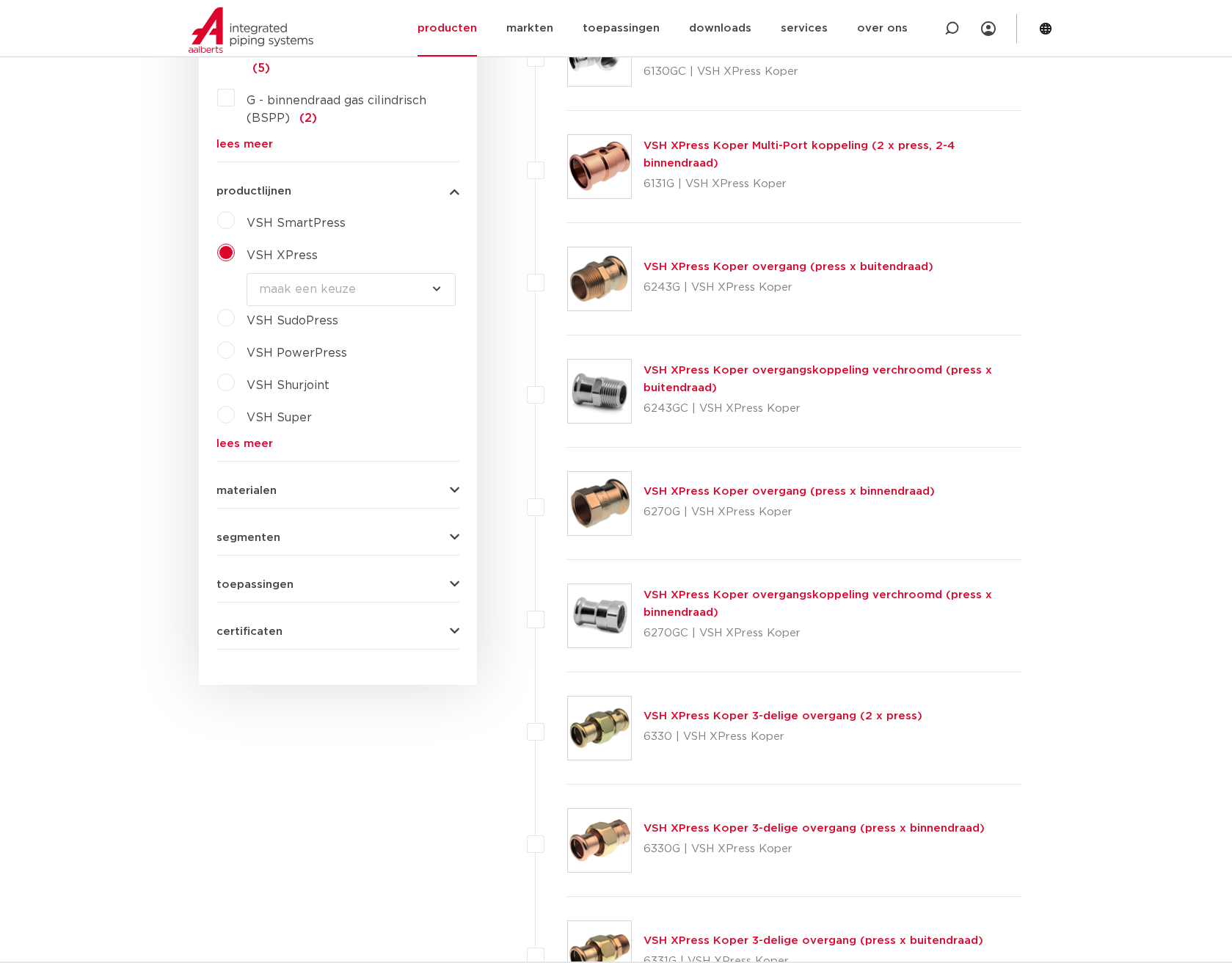
click at [451, 487] on icon "button" at bounding box center [455, 490] width 9 height 11
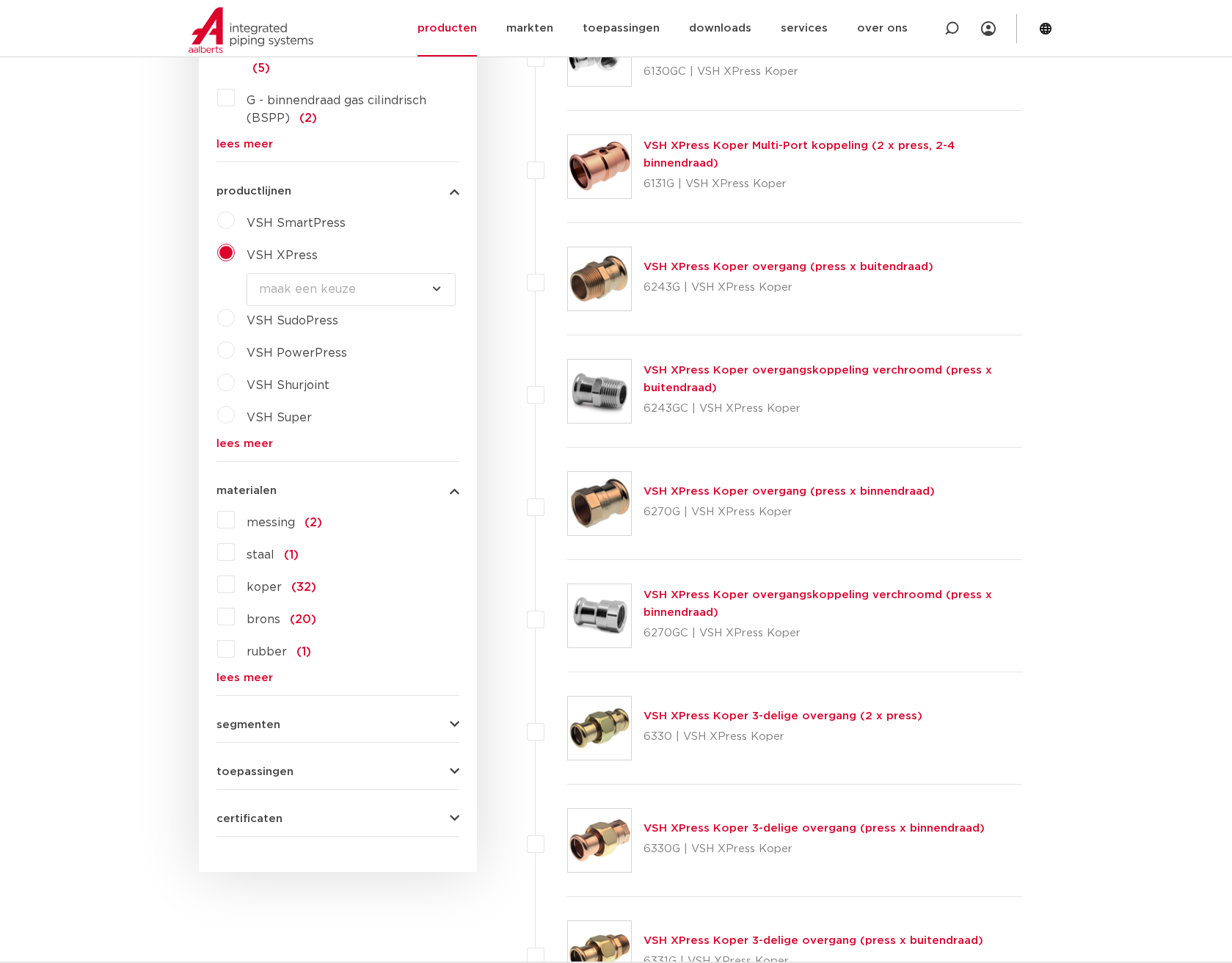
click at [235, 583] on label "koper (32)" at bounding box center [275, 585] width 82 height 24
click at [0, 0] on input "koper (32)" at bounding box center [0, 0] width 0 height 0
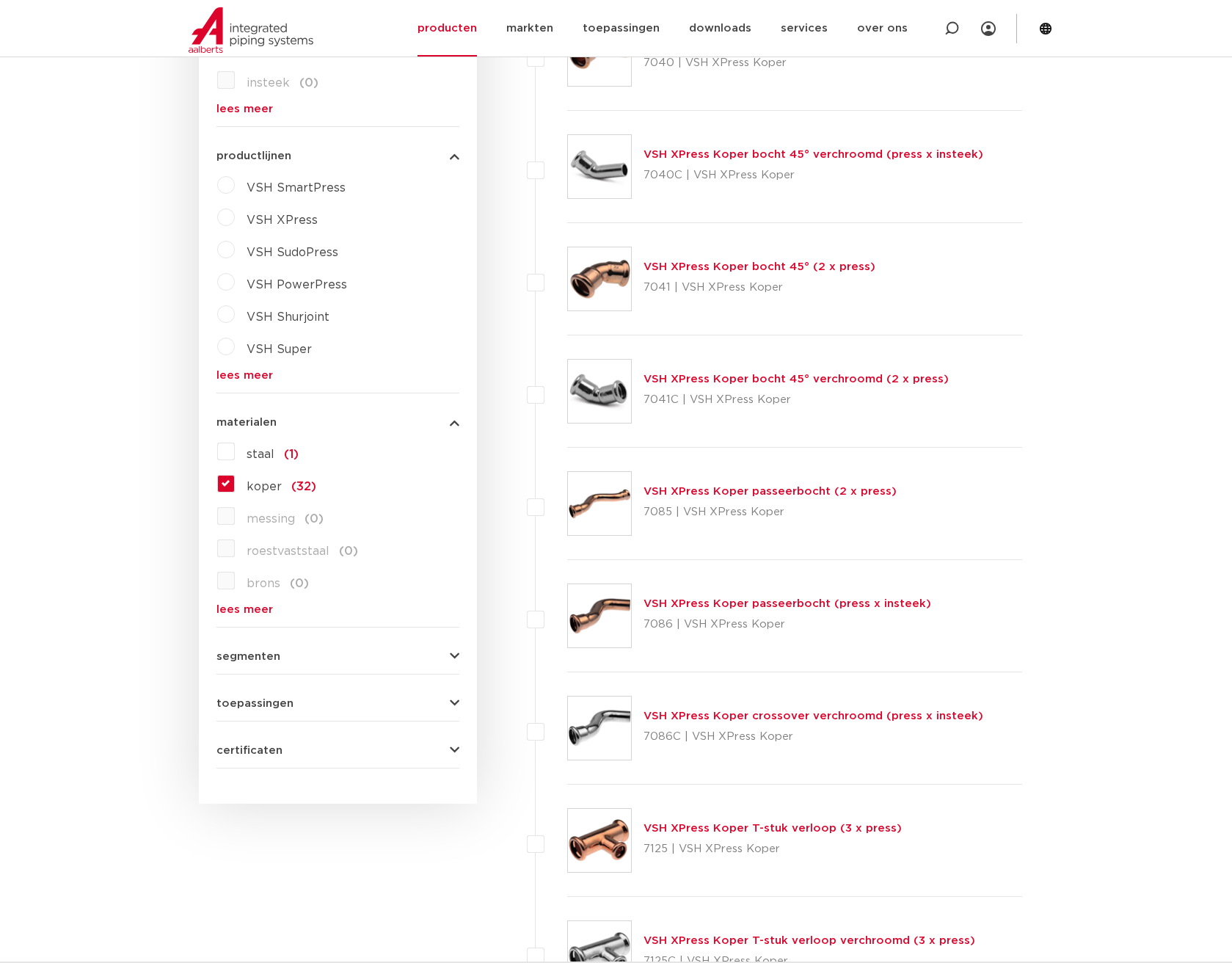
click at [454, 655] on icon "button" at bounding box center [455, 657] width 9 height 11
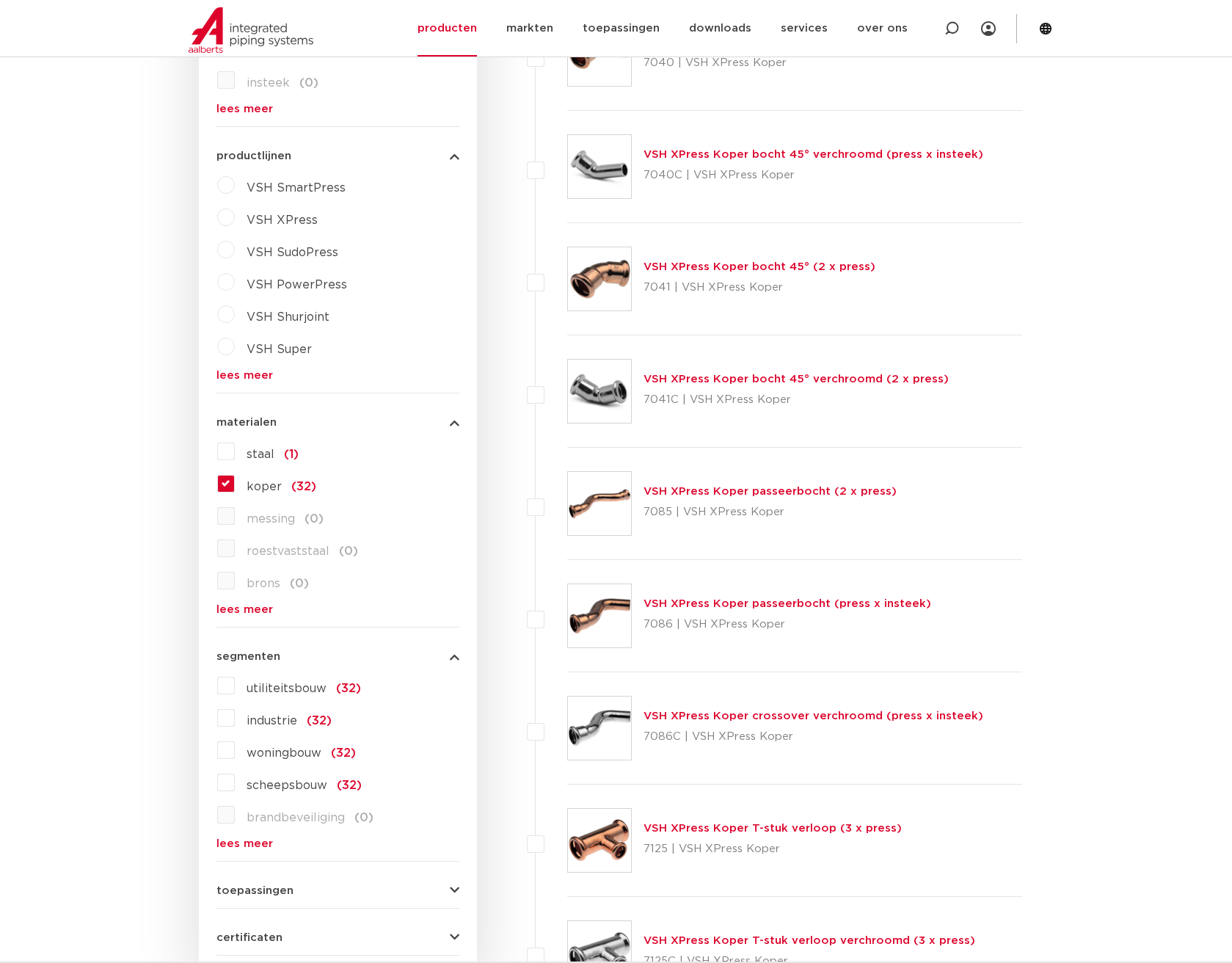
click at [453, 657] on icon "button" at bounding box center [455, 657] width 9 height 11
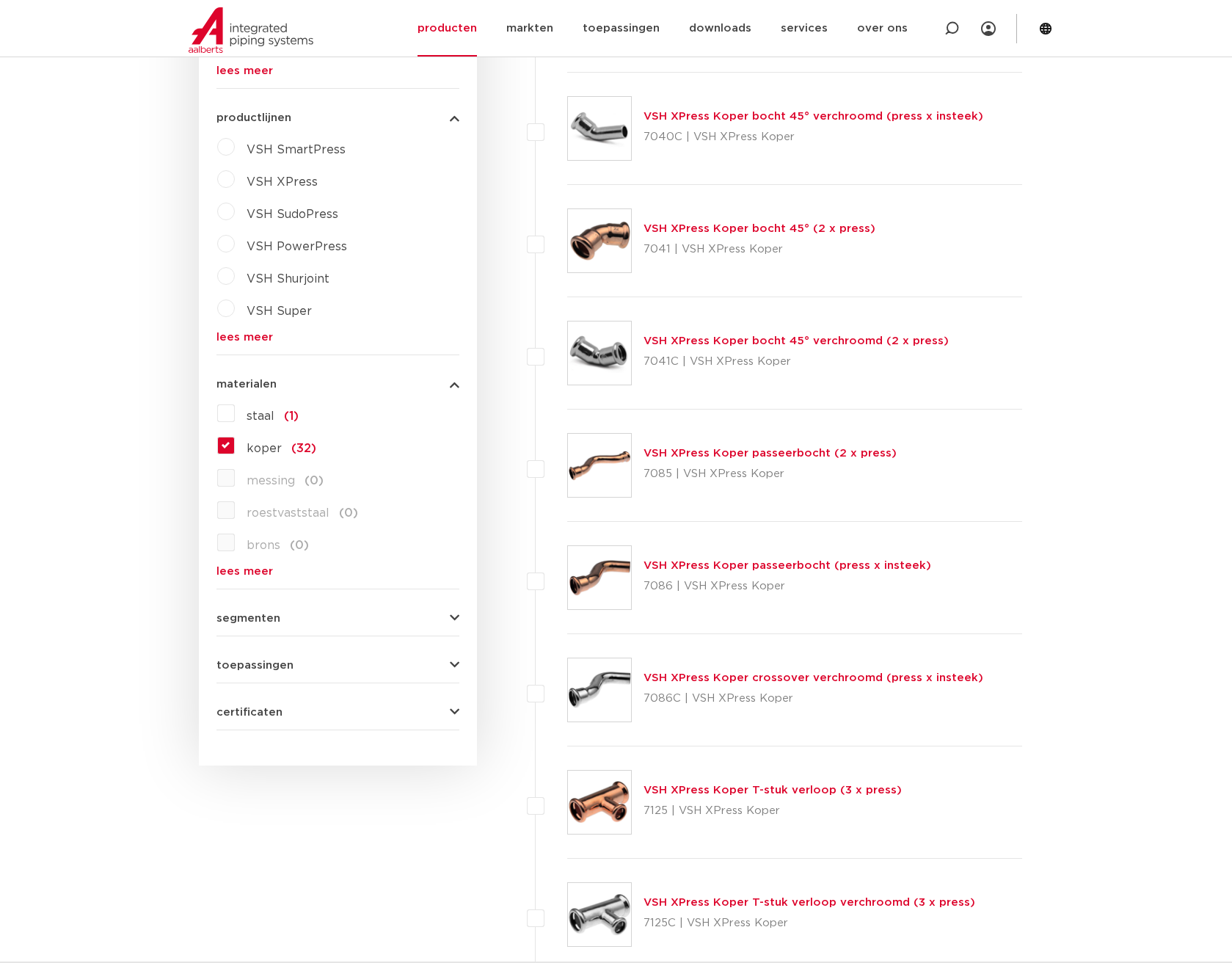
scroll to position [954, 0]
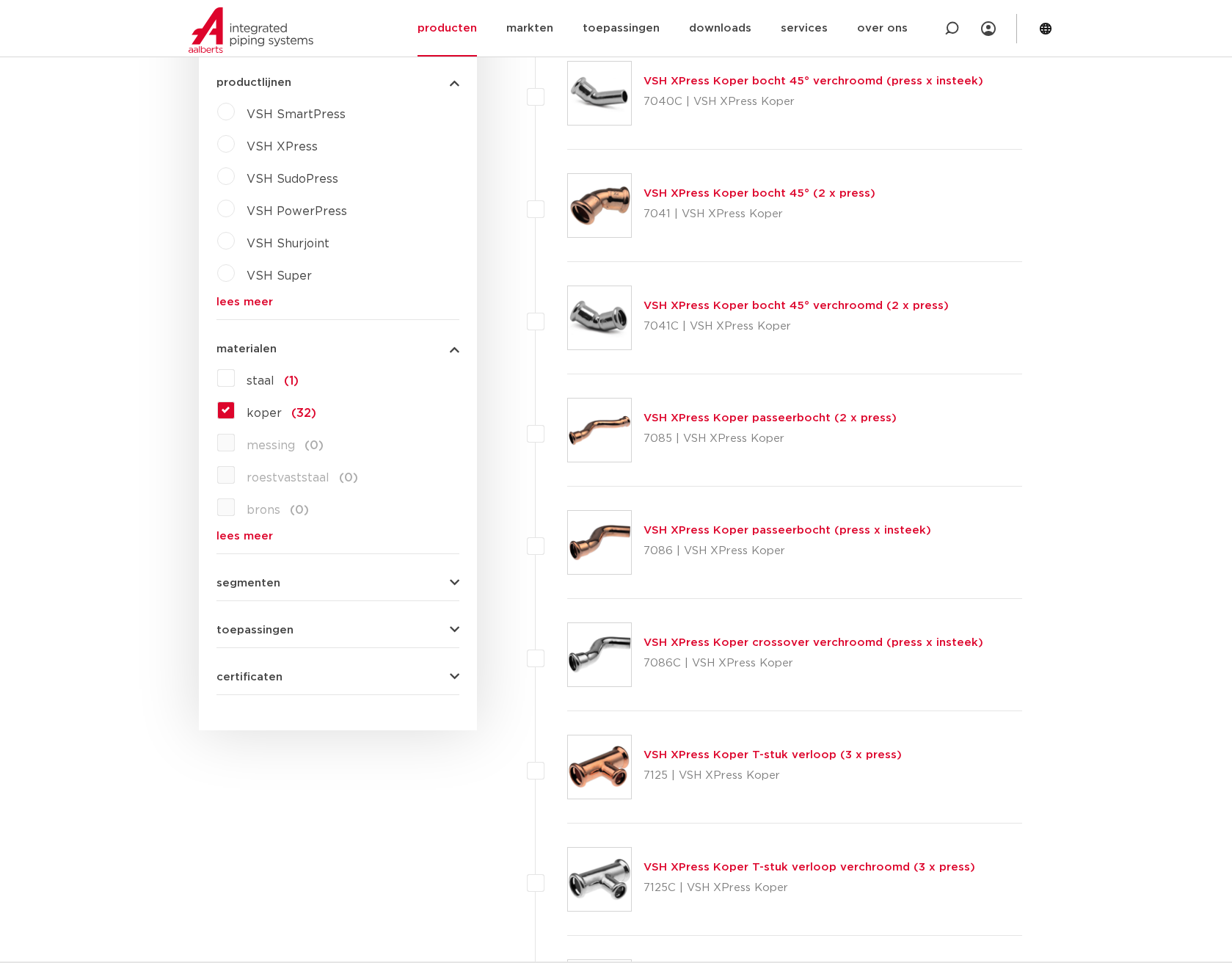
click at [456, 631] on icon "button" at bounding box center [455, 630] width 9 height 11
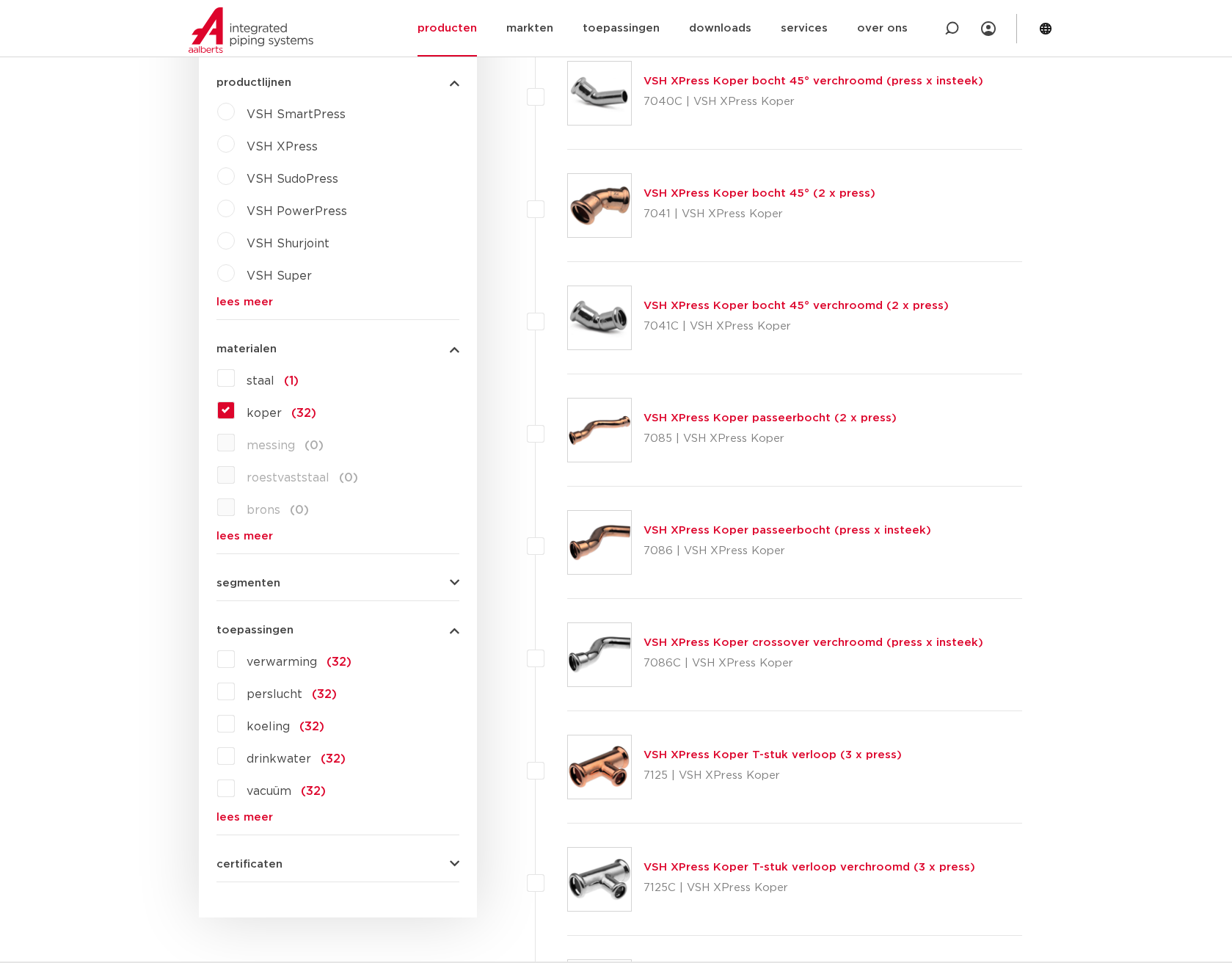
click at [235, 754] on label "drinkwater (32)" at bounding box center [290, 756] width 111 height 24
click at [0, 0] on input "drinkwater (32)" at bounding box center [0, 0] width 0 height 0
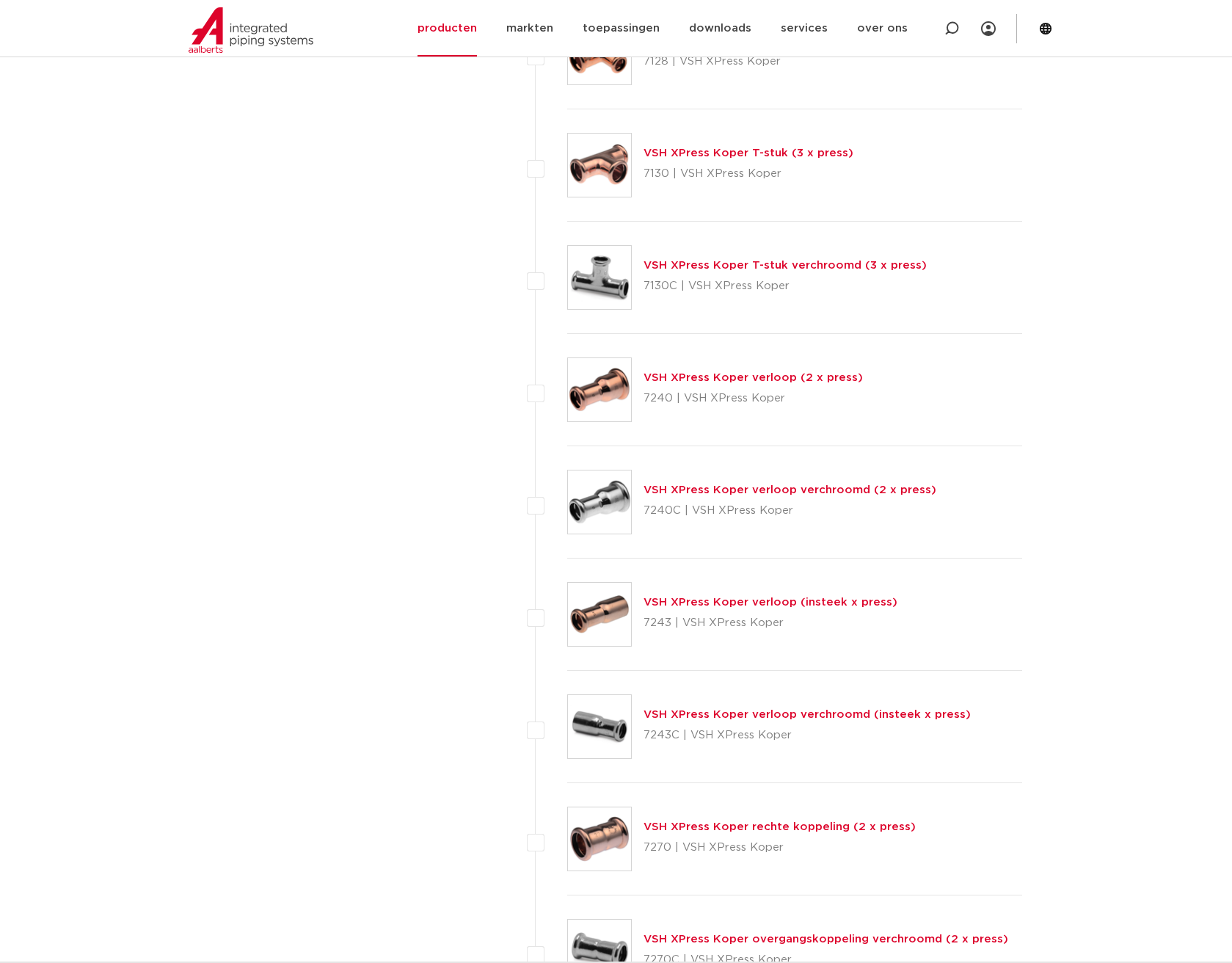
scroll to position [2349, 0]
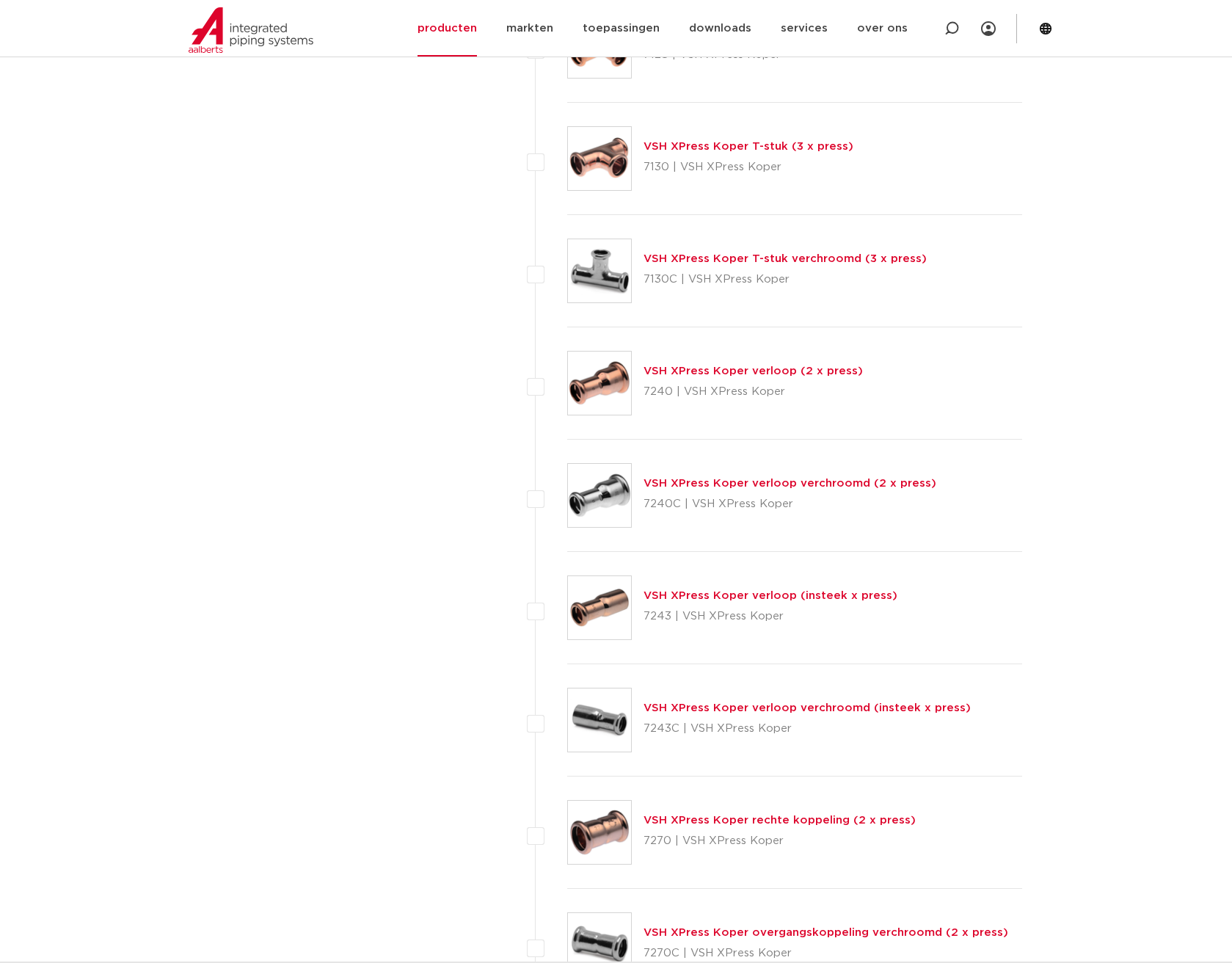
click at [728, 366] on link "VSH XPress Koper verloop (2 x press)" at bounding box center [753, 371] width 219 height 11
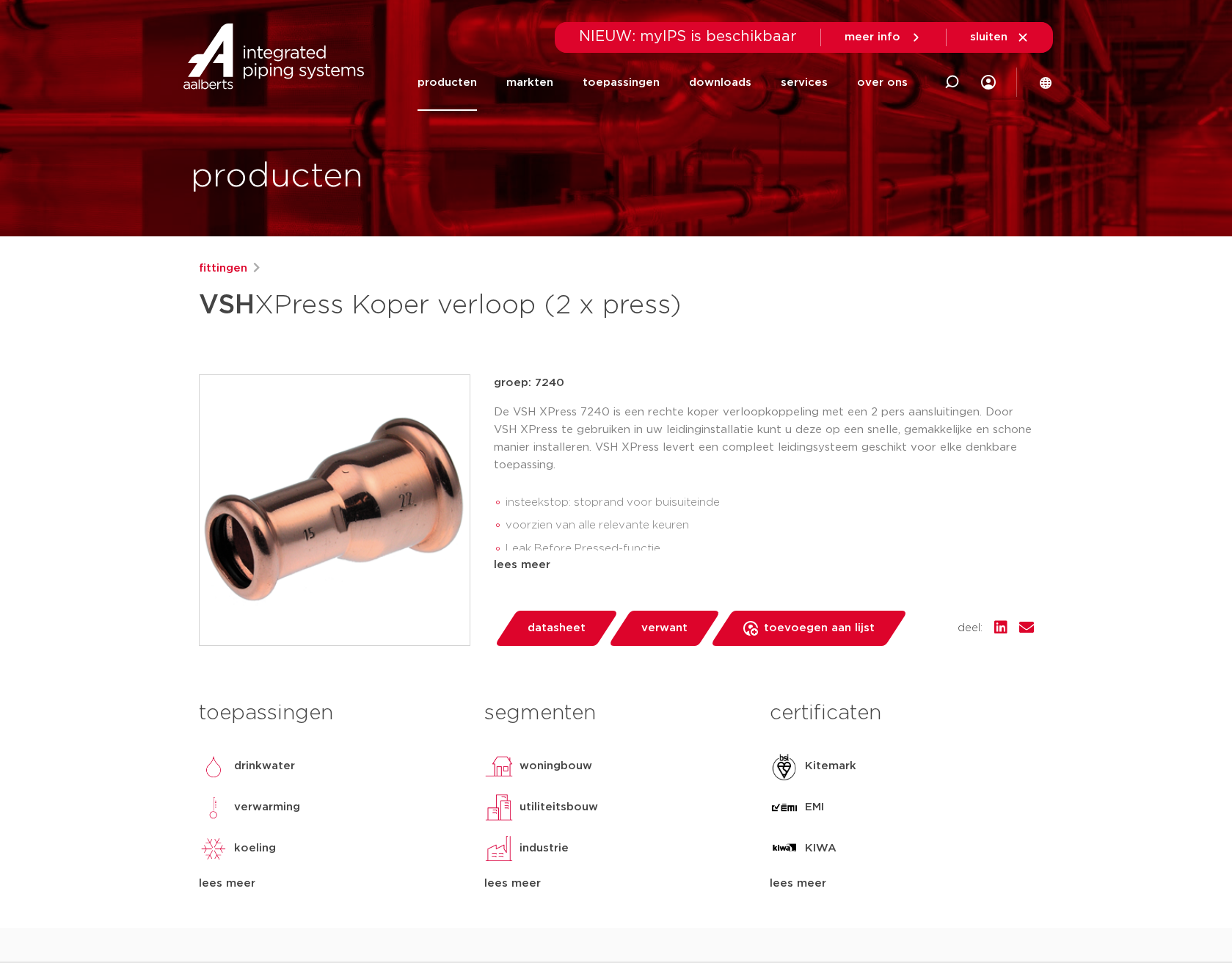
click at [559, 625] on span "datasheet" at bounding box center [556, 628] width 58 height 24
